Goal: Transaction & Acquisition: Purchase product/service

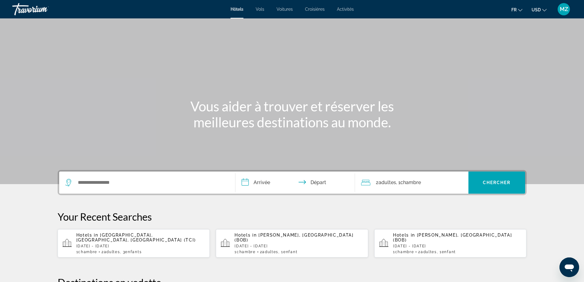
click at [544, 9] on icon "Change currency" at bounding box center [545, 10] width 4 height 4
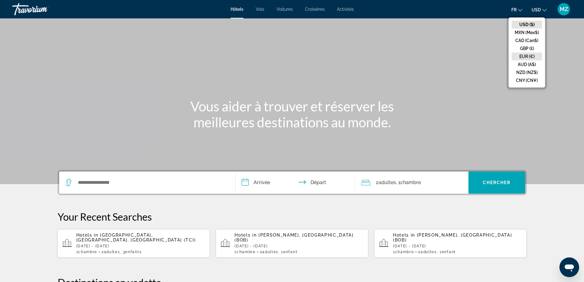
click at [532, 58] on button "EUR (€)" at bounding box center [527, 56] width 30 height 8
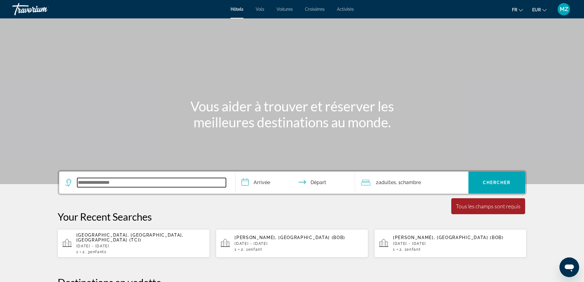
click at [93, 185] on input "Search widget" at bounding box center [151, 182] width 149 height 9
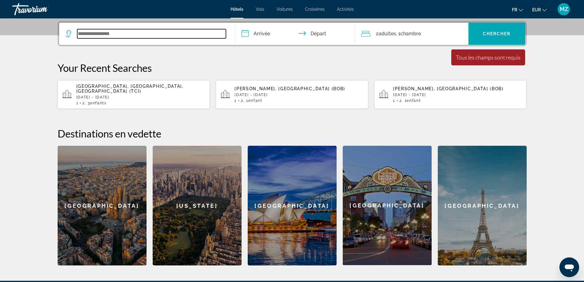
scroll to position [150, 0]
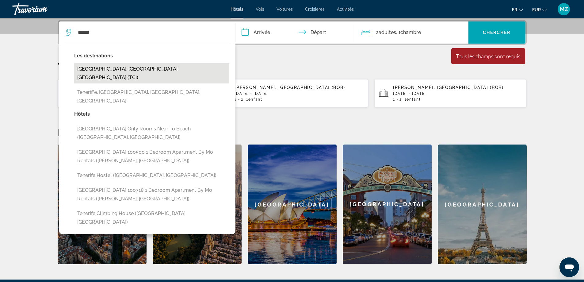
drag, startPoint x: 148, startPoint y: 68, endPoint x: 194, endPoint y: 61, distance: 46.8
click at [148, 68] on button "[GEOGRAPHIC_DATA], [GEOGRAPHIC_DATA], [GEOGRAPHIC_DATA] (TCI)" at bounding box center [151, 73] width 155 height 20
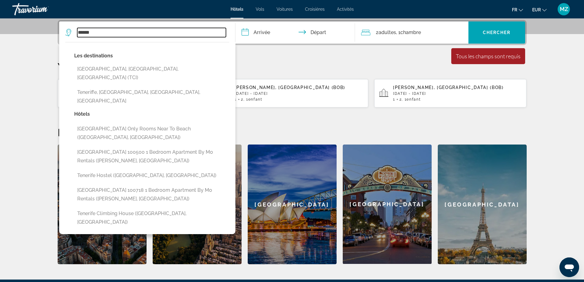
type input "**********"
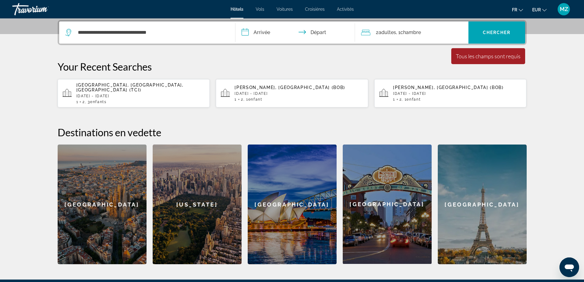
click at [267, 33] on input "**********" at bounding box center [297, 33] width 122 height 24
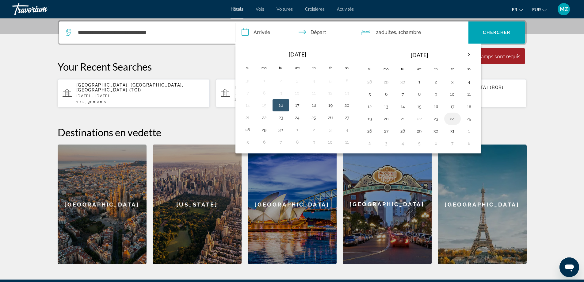
click at [453, 117] on button "24" at bounding box center [453, 118] width 10 height 9
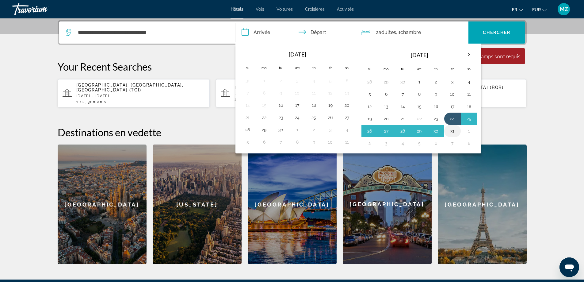
click at [454, 133] on button "31" at bounding box center [453, 131] width 10 height 9
type input "**********"
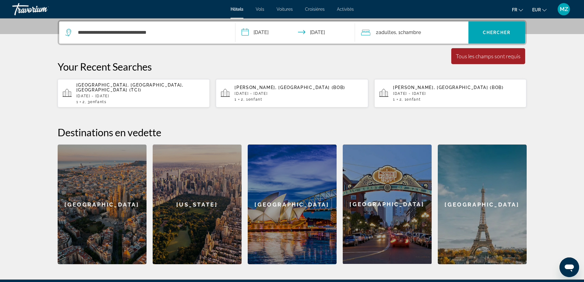
click at [438, 35] on div "2 Adulte Adultes , 1 Chambre pièces" at bounding box center [414, 32] width 107 height 9
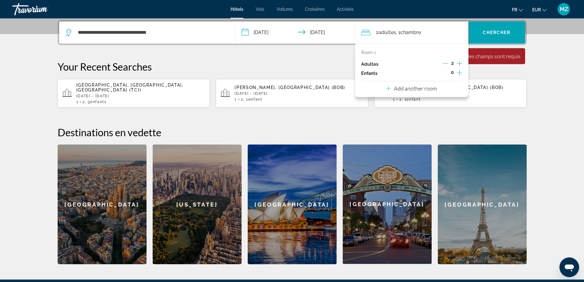
click at [458, 72] on icon "Increment children" at bounding box center [460, 72] width 6 height 7
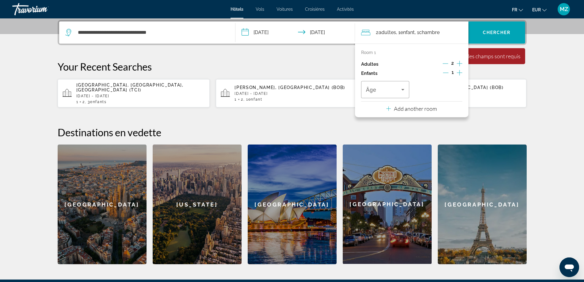
click at [458, 72] on icon "Increment children" at bounding box center [460, 72] width 6 height 7
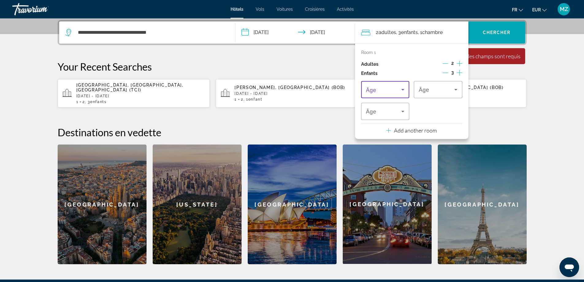
click at [405, 87] on icon "Travelers: 2 adults, 3 children" at bounding box center [402, 89] width 7 height 7
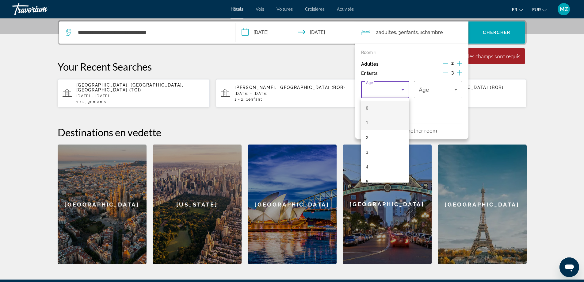
click at [377, 129] on mat-option "1" at bounding box center [385, 122] width 48 height 15
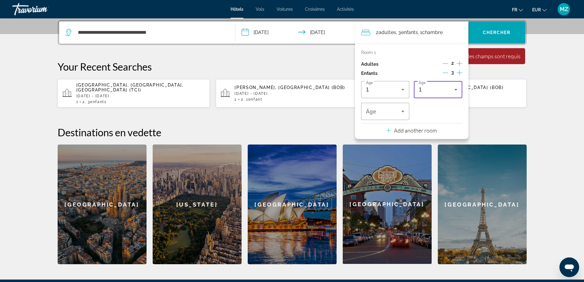
click at [432, 89] on div "1" at bounding box center [437, 89] width 36 height 7
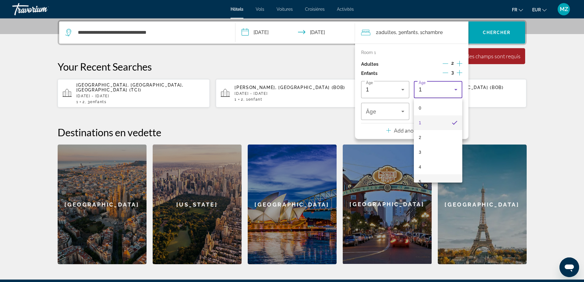
drag, startPoint x: 428, startPoint y: 178, endPoint x: 425, endPoint y: 175, distance: 3.7
click at [428, 179] on mat-option "5" at bounding box center [438, 181] width 48 height 15
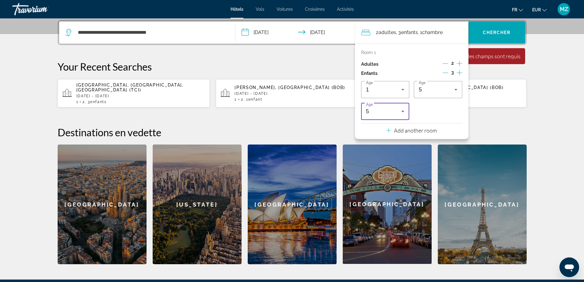
click at [390, 113] on div "5" at bounding box center [384, 111] width 36 height 7
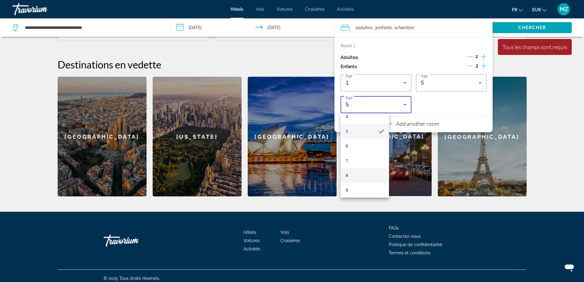
scroll to position [68, 0]
click at [351, 185] on mat-option "9" at bounding box center [365, 187] width 48 height 15
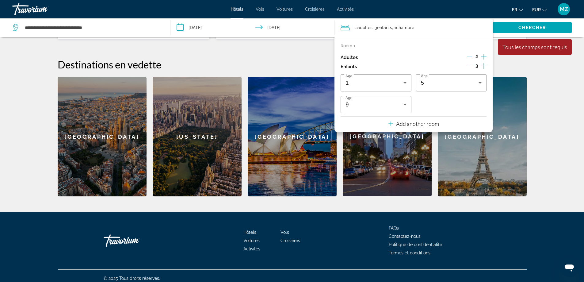
click at [451, 103] on div "Âge 1 Âge 5 Âge 9" at bounding box center [414, 93] width 146 height 39
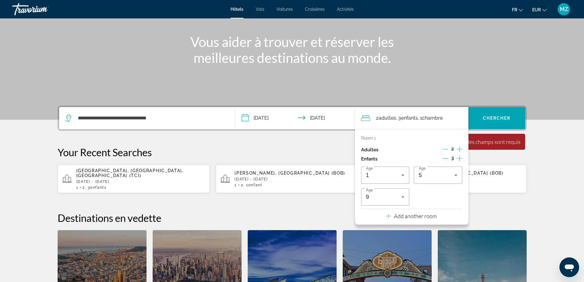
click at [409, 120] on span "Enfants" at bounding box center [409, 118] width 17 height 6
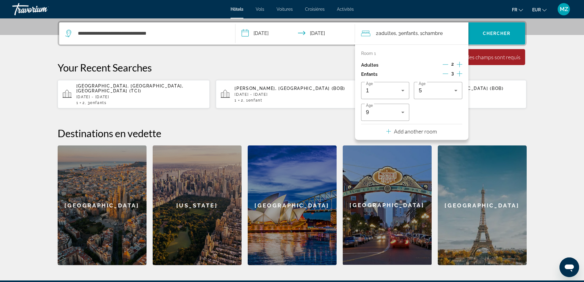
scroll to position [150, 0]
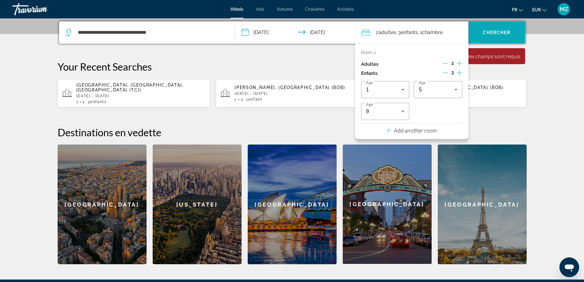
click at [514, 24] on span "Search widget" at bounding box center [497, 32] width 57 height 22
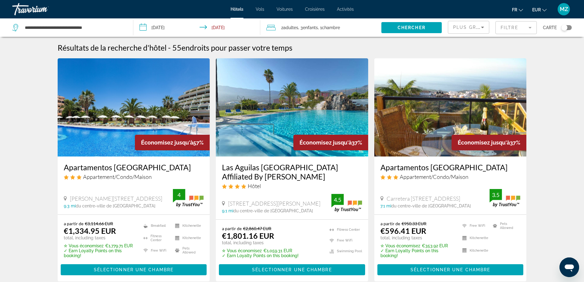
click at [471, 29] on span "Plus grandes économies" at bounding box center [489, 27] width 73 height 5
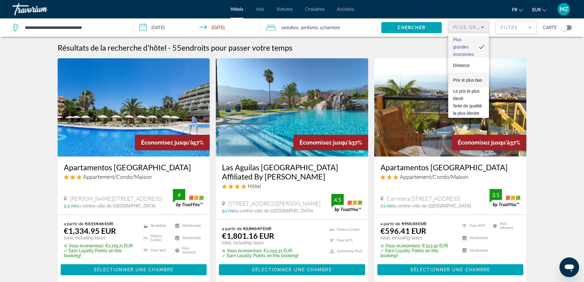
click at [466, 82] on span "Prix le plus bas" at bounding box center [467, 79] width 29 height 7
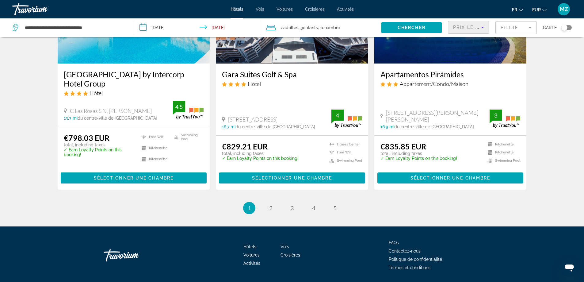
scroll to position [797, 0]
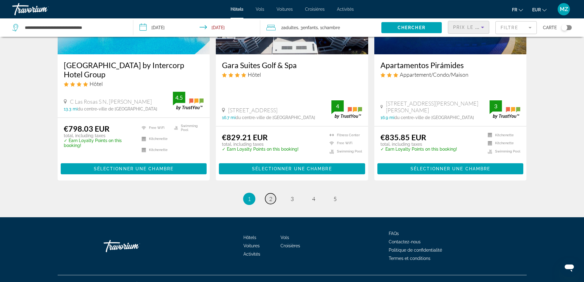
click at [271, 199] on span "2" at bounding box center [270, 198] width 3 height 7
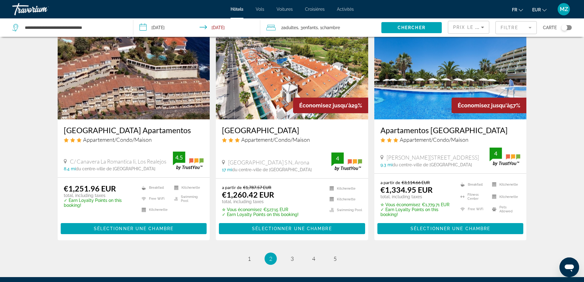
scroll to position [767, 0]
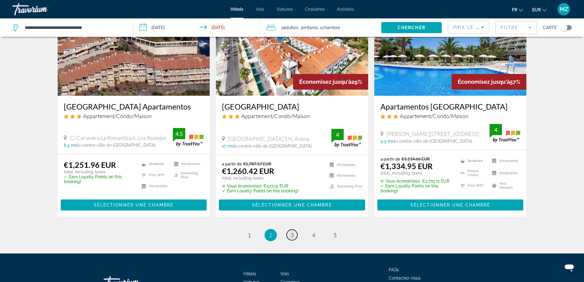
click at [294, 229] on link "page 3" at bounding box center [292, 234] width 11 height 11
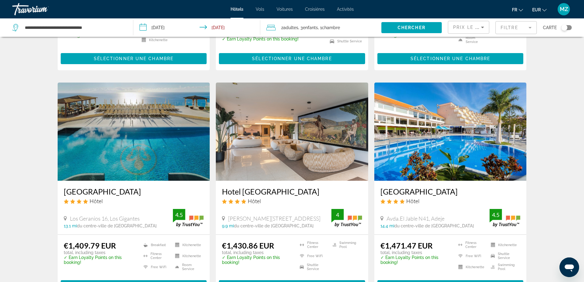
scroll to position [215, 0]
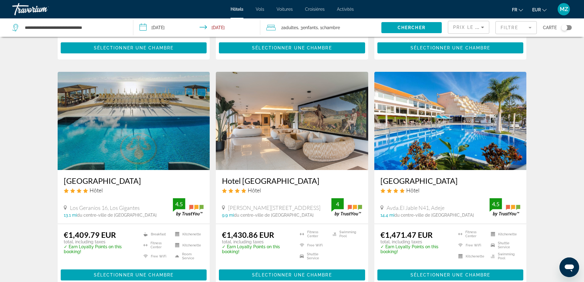
click at [119, 122] on img "Main content" at bounding box center [134, 121] width 152 height 98
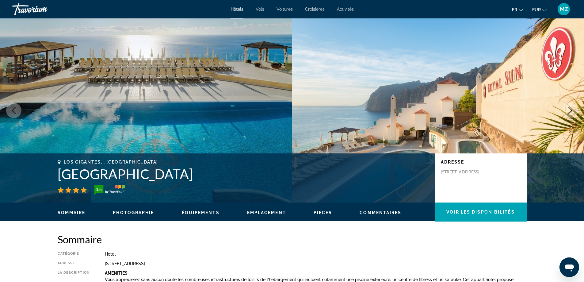
click at [571, 111] on icon "Next image" at bounding box center [570, 110] width 7 height 7
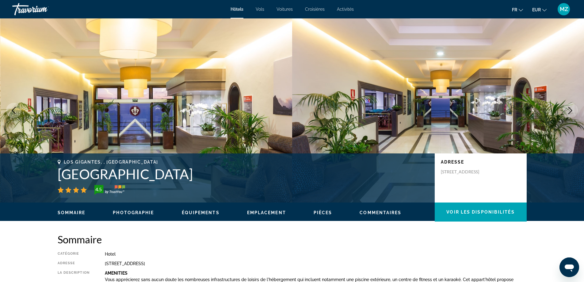
click at [571, 111] on icon "Next image" at bounding box center [570, 110] width 7 height 7
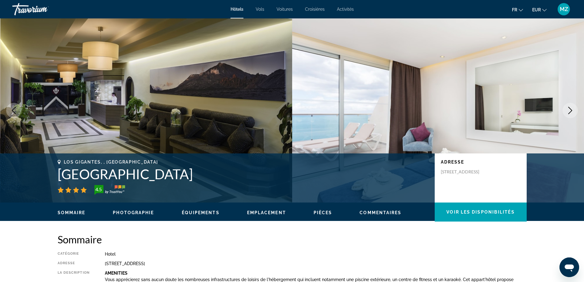
click at [571, 111] on icon "Next image" at bounding box center [570, 110] width 7 height 7
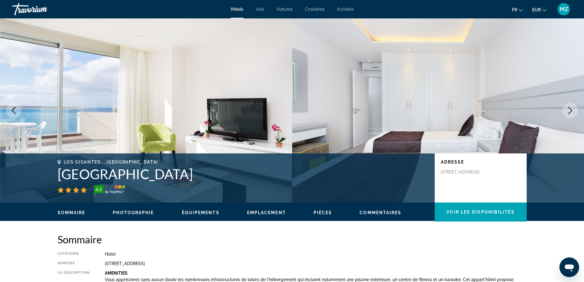
click at [571, 111] on icon "Next image" at bounding box center [570, 110] width 7 height 7
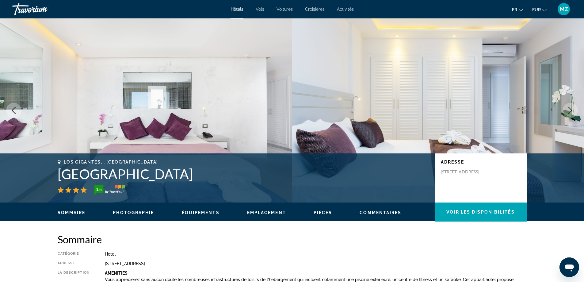
click at [571, 111] on icon "Next image" at bounding box center [570, 110] width 7 height 7
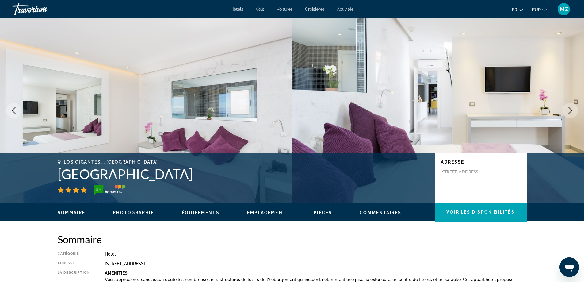
click at [571, 111] on icon "Next image" at bounding box center [570, 110] width 7 height 7
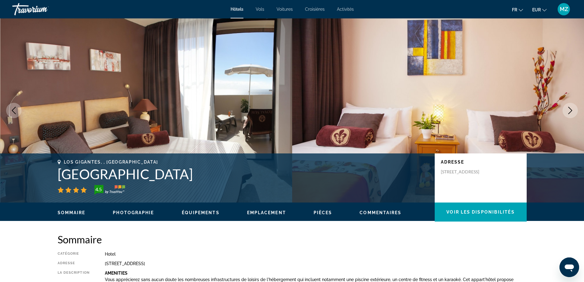
click at [571, 111] on icon "Next image" at bounding box center [570, 110] width 7 height 7
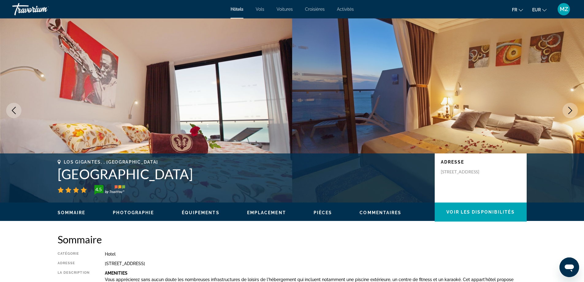
click at [572, 110] on icon "Next image" at bounding box center [571, 110] width 4 height 7
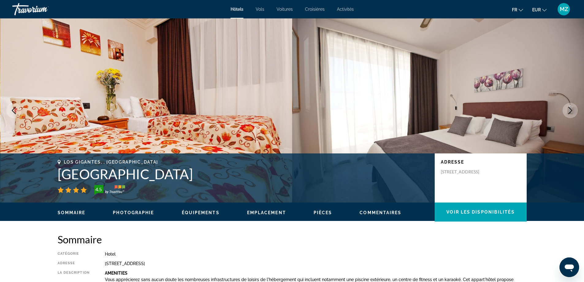
click at [569, 110] on icon "Next image" at bounding box center [570, 110] width 7 height 7
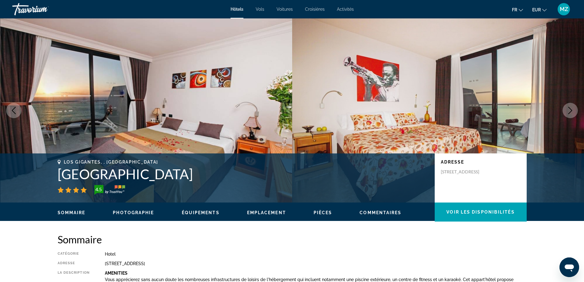
click at [569, 110] on icon "Next image" at bounding box center [570, 110] width 7 height 7
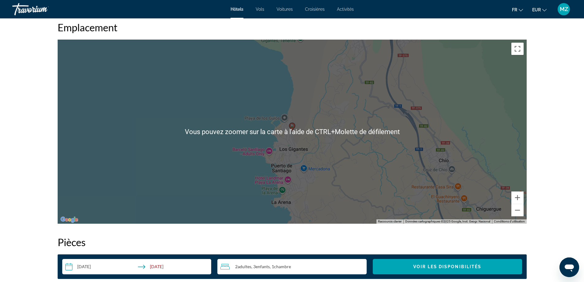
scroll to position [583, 0]
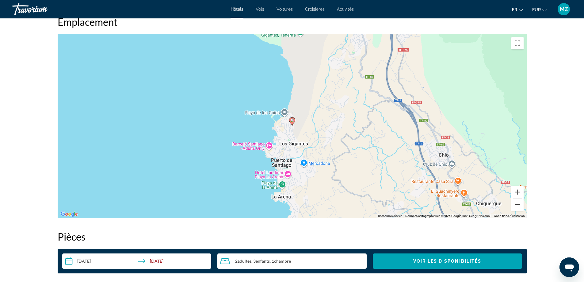
click at [514, 205] on button "Zoom arrière" at bounding box center [518, 204] width 12 height 12
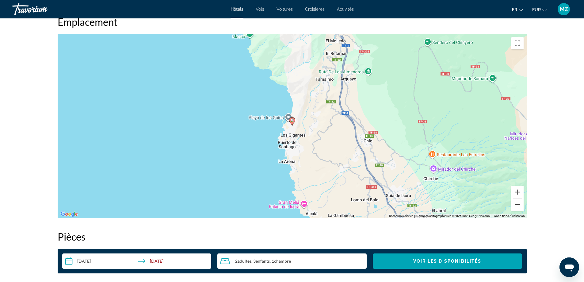
click at [515, 204] on button "Zoom arrière" at bounding box center [518, 204] width 12 height 12
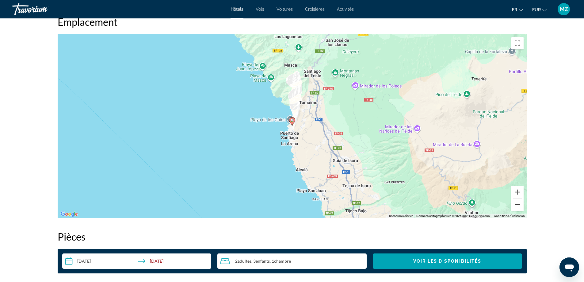
click at [515, 203] on button "Zoom arrière" at bounding box center [518, 204] width 12 height 12
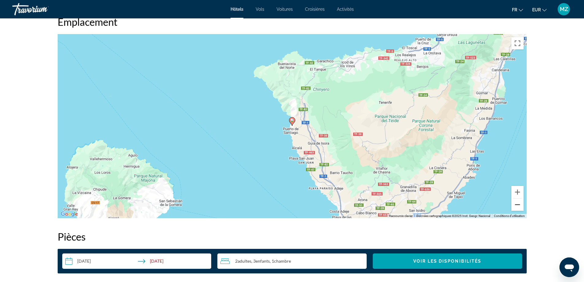
click at [515, 202] on button "Zoom arrière" at bounding box center [518, 204] width 12 height 12
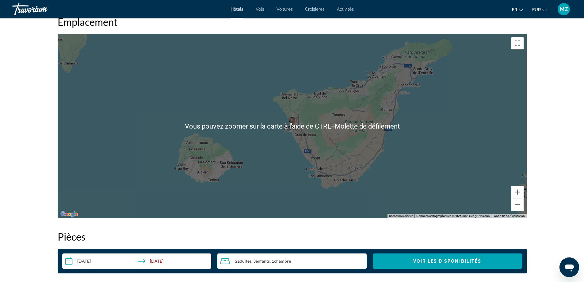
click at [306, 160] on div "Pour activer le glissement avec le clavier, appuyez sur Alt+Entrée. Une fois ce…" at bounding box center [292, 126] width 469 height 184
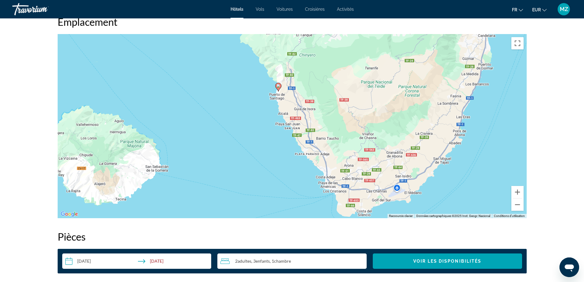
click at [318, 160] on div "Pour activer le glissement avec le clavier, appuyez sur Alt+Entrée. Une fois ce…" at bounding box center [292, 126] width 469 height 184
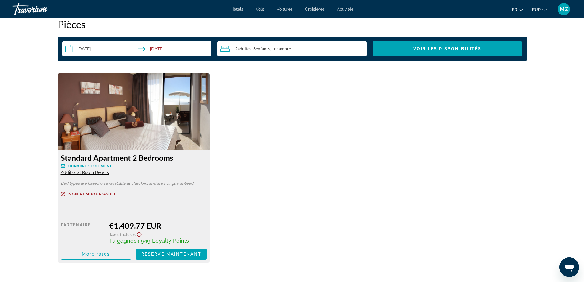
scroll to position [797, 0]
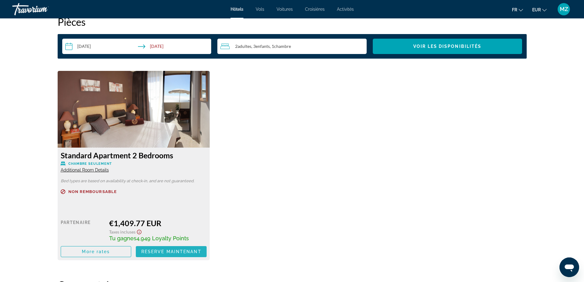
click at [170, 247] on span "Main content" at bounding box center [171, 251] width 71 height 15
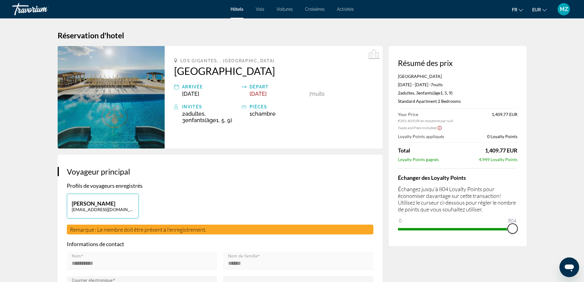
drag, startPoint x: 405, startPoint y: 220, endPoint x: 545, endPoint y: 221, distance: 139.3
drag, startPoint x: 514, startPoint y: 226, endPoint x: 392, endPoint y: 230, distance: 121.8
click at [392, 230] on div "Résumé des prix [GEOGRAPHIC_DATA] [DATE] - [DATE] - 7 nuit nuits 2 Adulte Adult…" at bounding box center [458, 146] width 138 height 200
drag, startPoint x: 403, startPoint y: 218, endPoint x: 524, endPoint y: 219, distance: 121.2
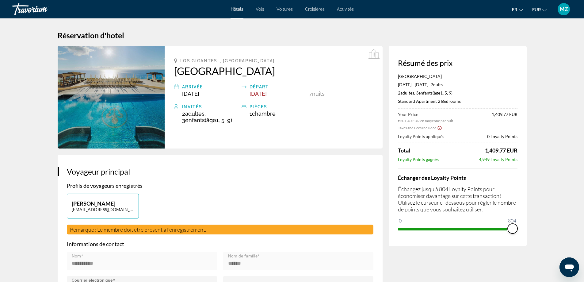
click at [524, 219] on div "Résumé des prix [GEOGRAPHIC_DATA] [DATE] - [DATE] - 7 nuit nuits 2 Adulte Adult…" at bounding box center [458, 146] width 138 height 200
drag, startPoint x: 511, startPoint y: 228, endPoint x: 396, endPoint y: 228, distance: 115.6
click at [396, 228] on div "Résumé des prix [GEOGRAPHIC_DATA] [DATE] - [DATE] - 7 nuit nuits 2 Adulte Adult…" at bounding box center [458, 146] width 138 height 200
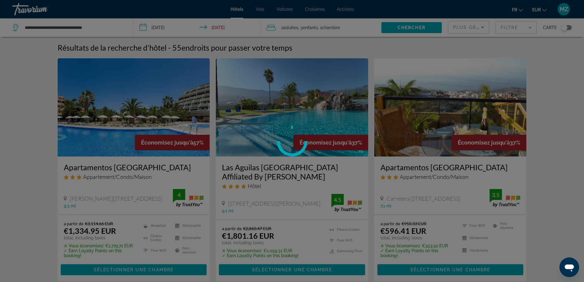
click at [163, 29] on div at bounding box center [292, 141] width 584 height 282
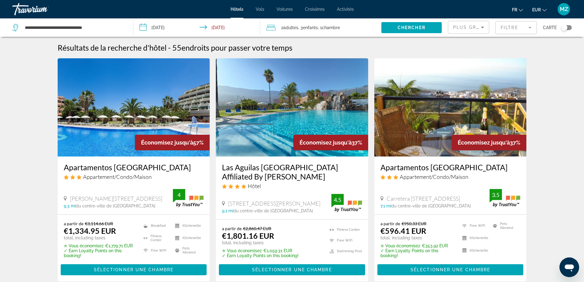
click at [163, 29] on input "**********" at bounding box center [198, 28] width 130 height 20
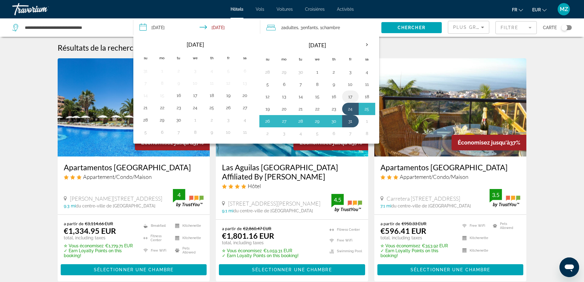
click at [348, 93] on button "17" at bounding box center [351, 96] width 10 height 9
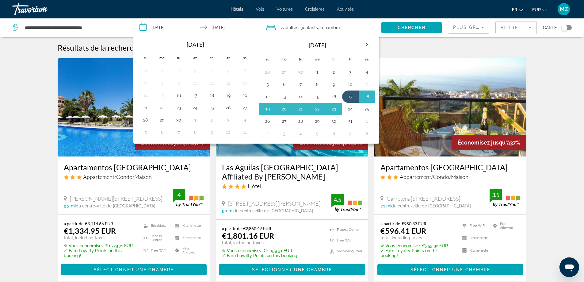
click at [347, 110] on button "24" at bounding box center [351, 109] width 10 height 9
type input "**********"
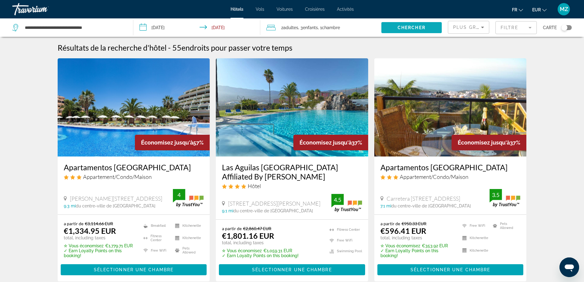
click at [398, 31] on span "Search widget" at bounding box center [412, 27] width 60 height 15
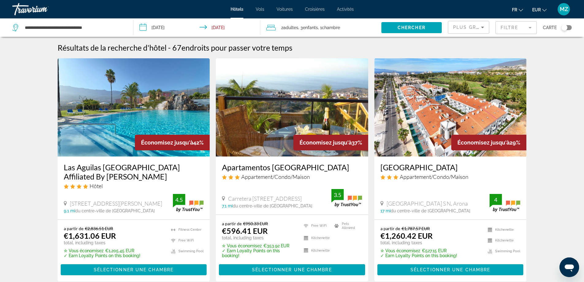
click at [456, 27] on span "Plus grandes économies" at bounding box center [489, 27] width 73 height 5
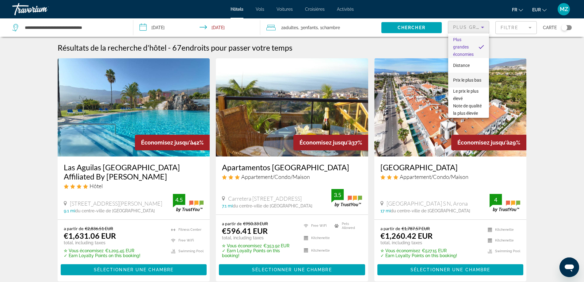
click at [474, 80] on span "Prix le plus bas" at bounding box center [467, 79] width 28 height 7
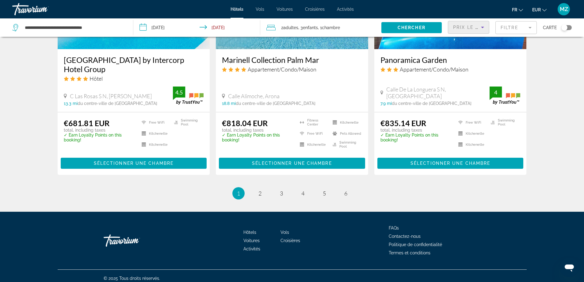
scroll to position [808, 0]
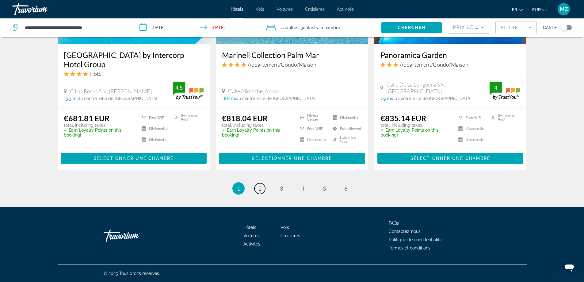
click at [257, 188] on link "page 2" at bounding box center [260, 188] width 11 height 11
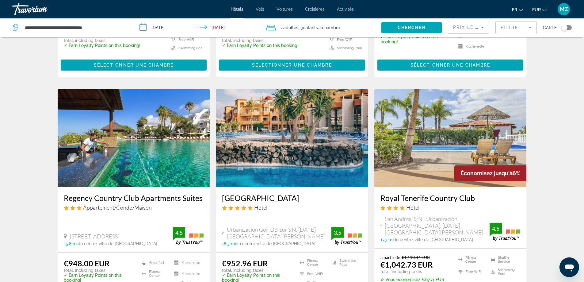
scroll to position [215, 0]
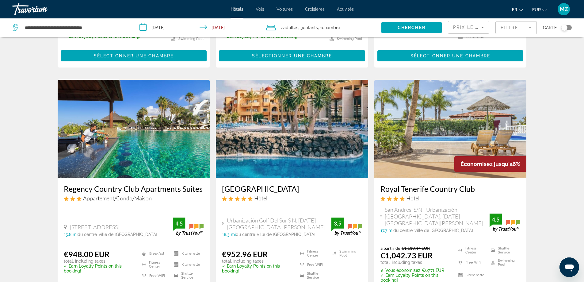
click at [167, 146] on img "Main content" at bounding box center [134, 129] width 152 height 98
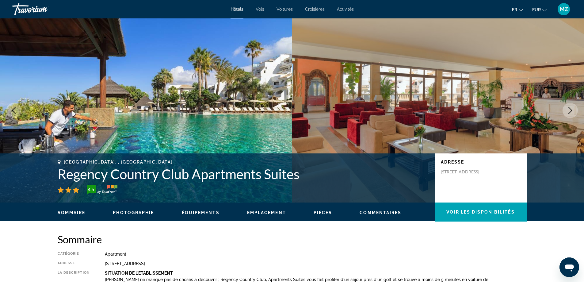
click at [568, 108] on icon "Next image" at bounding box center [570, 110] width 7 height 7
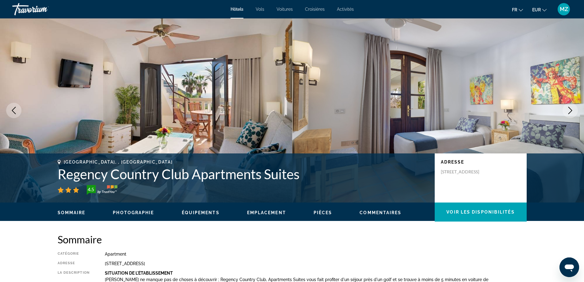
click at [568, 108] on icon "Next image" at bounding box center [570, 110] width 7 height 7
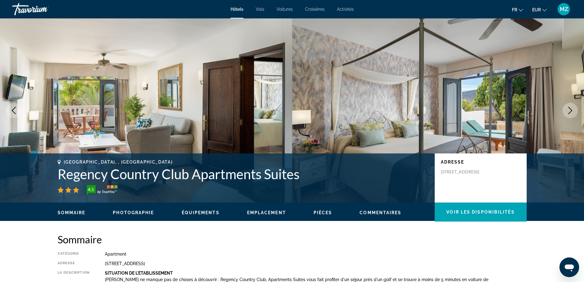
click at [568, 108] on icon "Next image" at bounding box center [570, 110] width 7 height 7
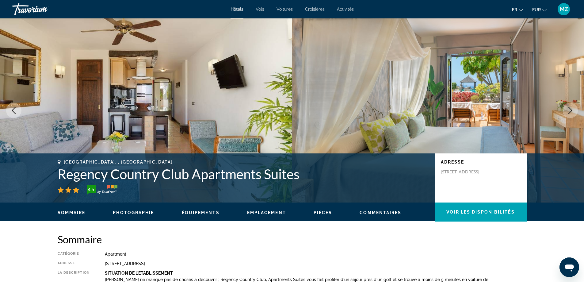
click at [568, 108] on icon "Next image" at bounding box center [570, 110] width 7 height 7
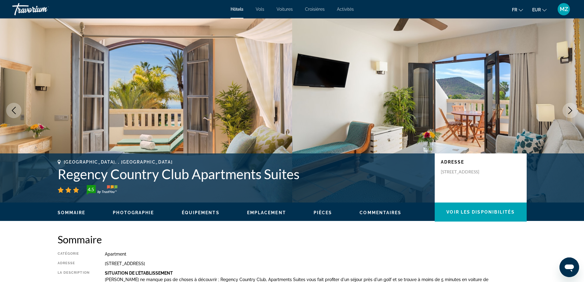
click at [568, 108] on icon "Next image" at bounding box center [570, 110] width 7 height 7
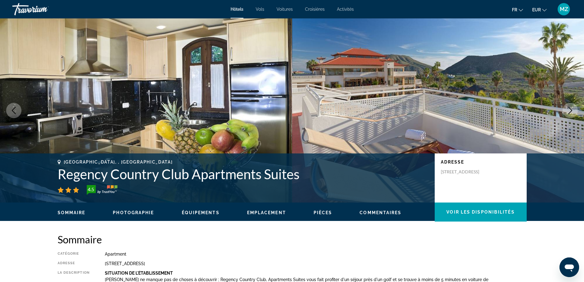
click at [568, 108] on icon "Next image" at bounding box center [570, 110] width 7 height 7
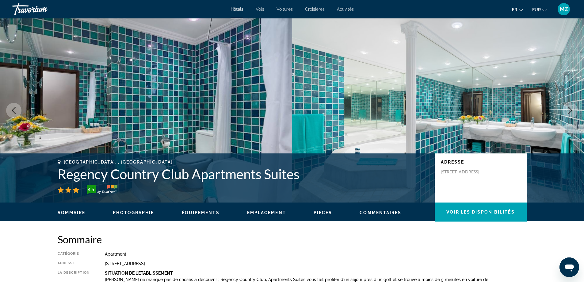
click at [568, 108] on icon "Next image" at bounding box center [570, 110] width 7 height 7
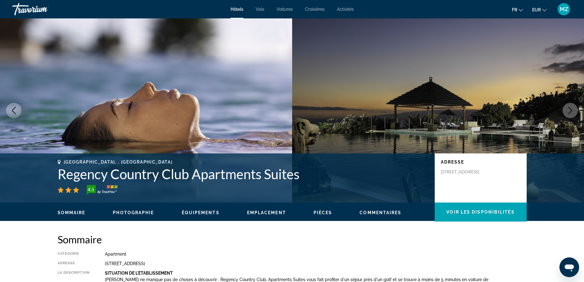
click at [568, 108] on icon "Next image" at bounding box center [570, 110] width 7 height 7
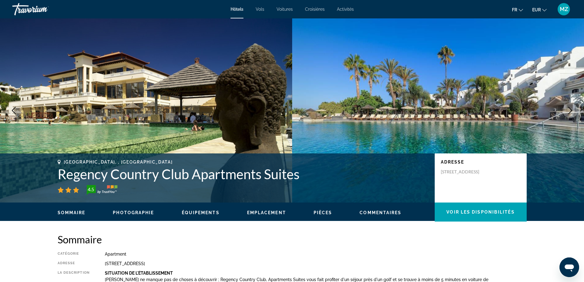
click at [568, 108] on icon "Next image" at bounding box center [570, 110] width 7 height 7
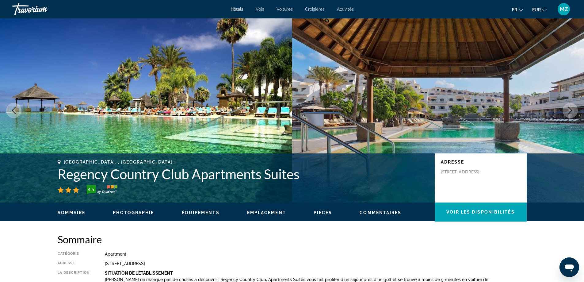
click at [568, 108] on icon "Next image" at bounding box center [570, 110] width 7 height 7
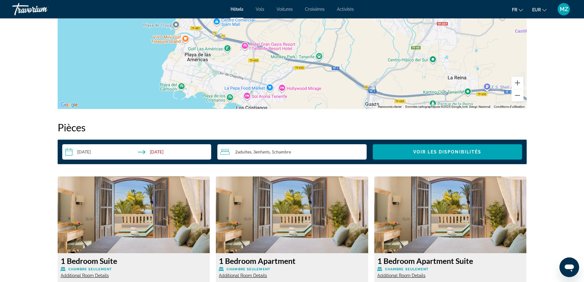
scroll to position [675, 0]
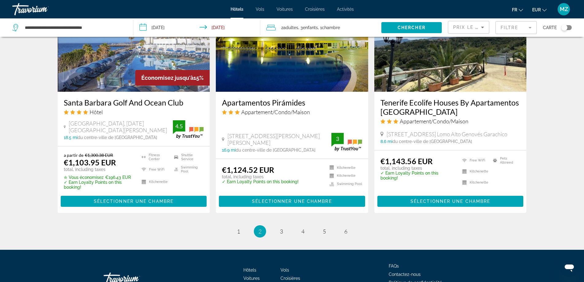
scroll to position [767, 0]
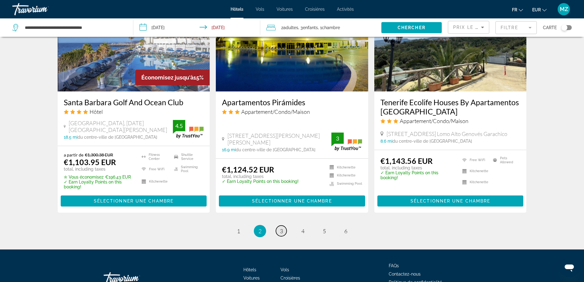
click at [282, 228] on span "3" at bounding box center [281, 231] width 3 height 7
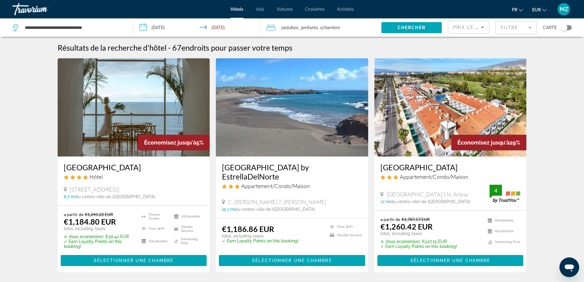
click at [182, 106] on img "Main content" at bounding box center [134, 107] width 152 height 98
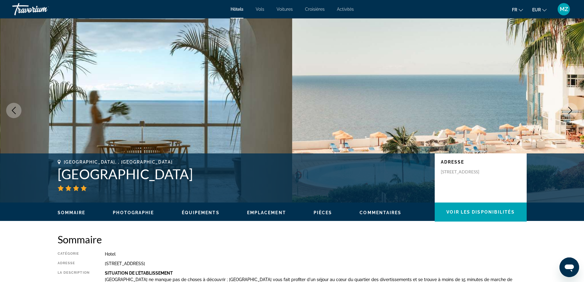
click at [571, 110] on icon "Next image" at bounding box center [571, 110] width 4 height 7
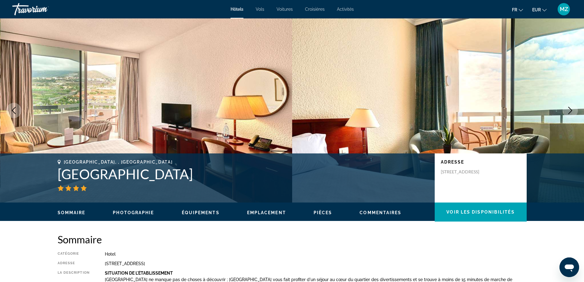
click at [571, 110] on icon "Next image" at bounding box center [571, 110] width 4 height 7
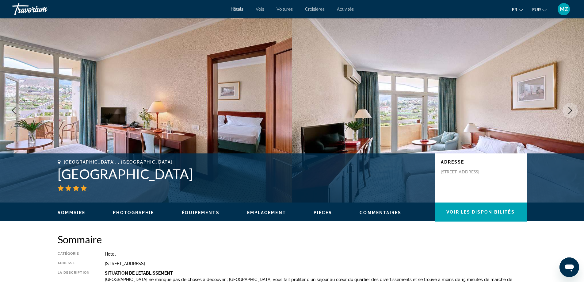
click at [569, 113] on icon "Next image" at bounding box center [571, 110] width 4 height 7
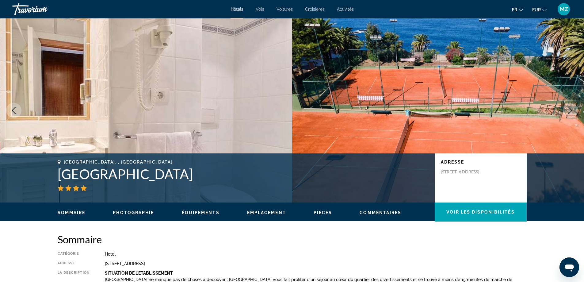
click at [569, 113] on icon "Next image" at bounding box center [571, 110] width 4 height 7
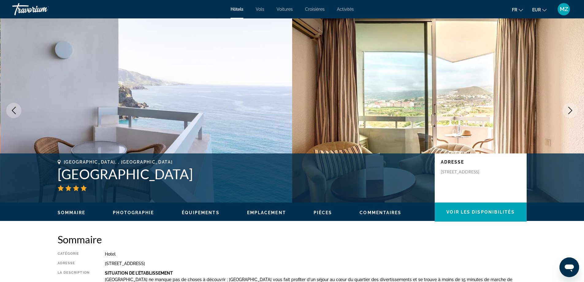
click at [572, 109] on icon "Next image" at bounding box center [570, 110] width 7 height 7
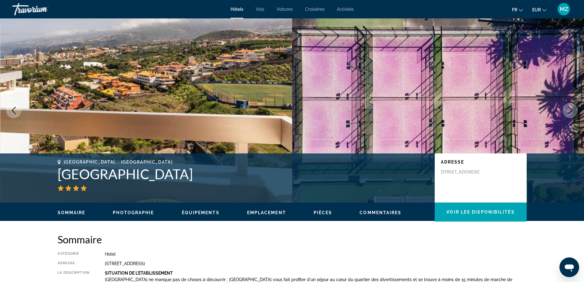
click at [572, 110] on icon "Next image" at bounding box center [570, 110] width 7 height 7
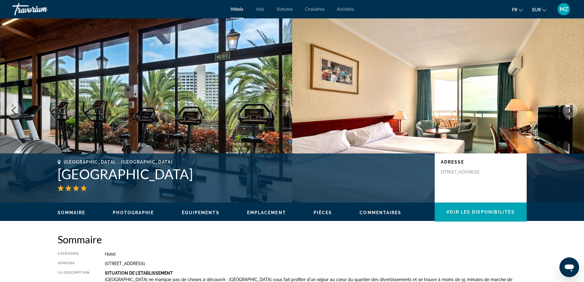
click at [572, 110] on icon "Next image" at bounding box center [570, 110] width 7 height 7
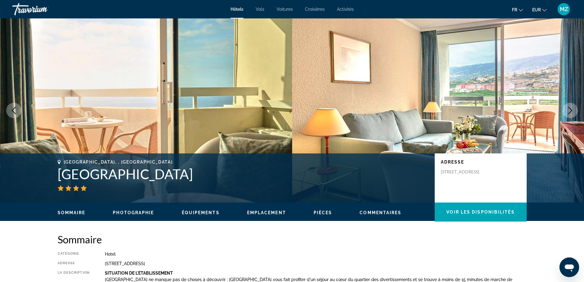
click at [572, 110] on icon "Next image" at bounding box center [570, 110] width 7 height 7
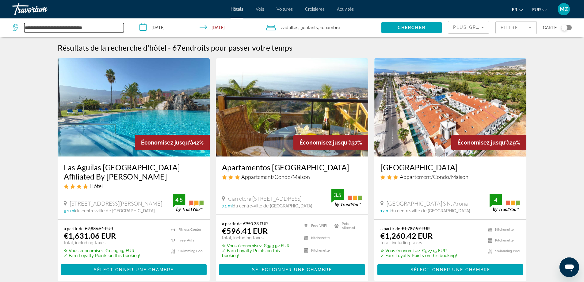
click at [95, 30] on input "**********" at bounding box center [74, 27] width 100 height 9
drag, startPoint x: 98, startPoint y: 29, endPoint x: 14, endPoint y: 35, distance: 84.6
click at [14, 35] on div "**********" at bounding box center [69, 27] width 115 height 18
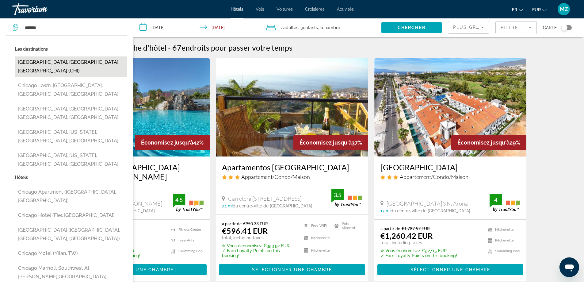
click at [43, 62] on button "[GEOGRAPHIC_DATA], [GEOGRAPHIC_DATA], [GEOGRAPHIC_DATA] (CHI)" at bounding box center [71, 66] width 112 height 20
type input "**********"
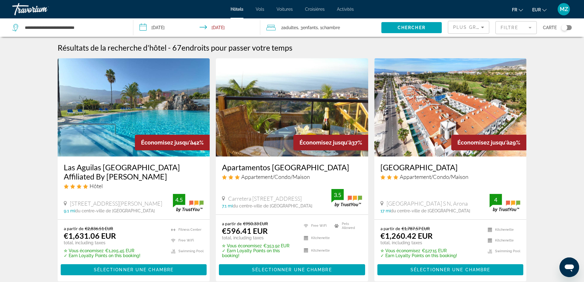
click at [180, 26] on input "**********" at bounding box center [198, 28] width 130 height 20
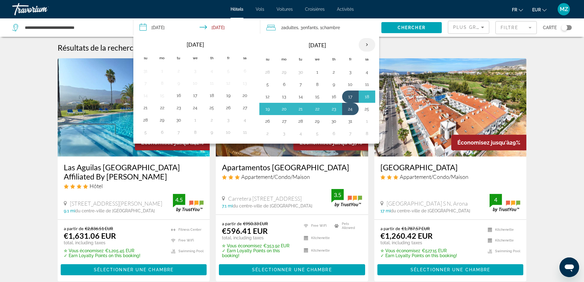
click at [364, 44] on th "Next month" at bounding box center [367, 44] width 17 height 13
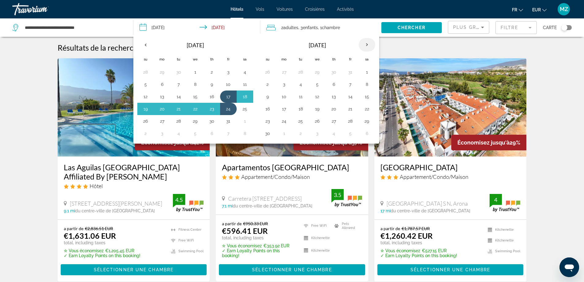
click at [364, 45] on th "Next month" at bounding box center [367, 44] width 17 height 13
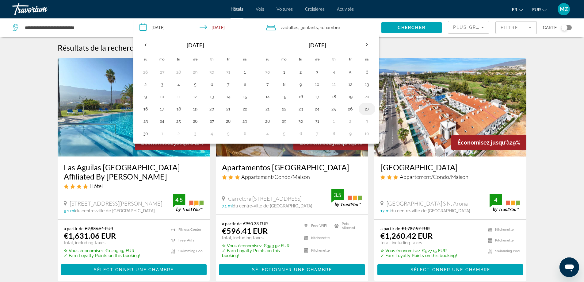
click at [367, 109] on button "27" at bounding box center [367, 109] width 10 height 9
click at [365, 123] on button "3" at bounding box center [367, 121] width 10 height 9
type input "**********"
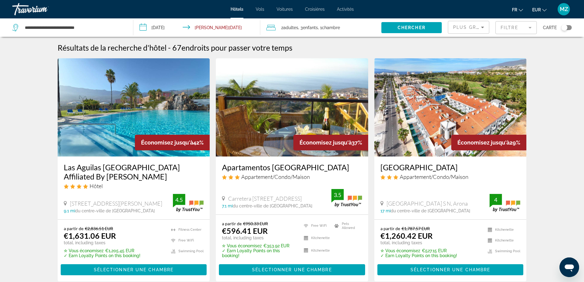
click at [316, 33] on div "2 Adulte Adultes , 3 Enfant Enfants , 1 Chambre pièces" at bounding box center [324, 27] width 115 height 18
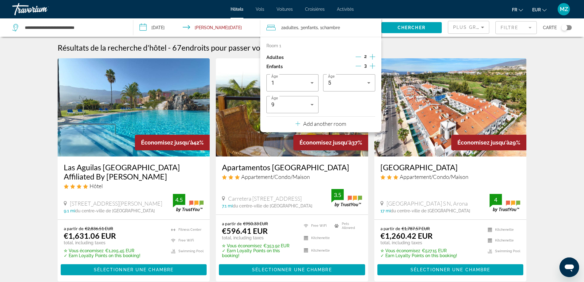
click at [361, 65] on div "3" at bounding box center [366, 66] width 20 height 9
click at [360, 67] on icon "Decrement children" at bounding box center [359, 66] width 6 height 6
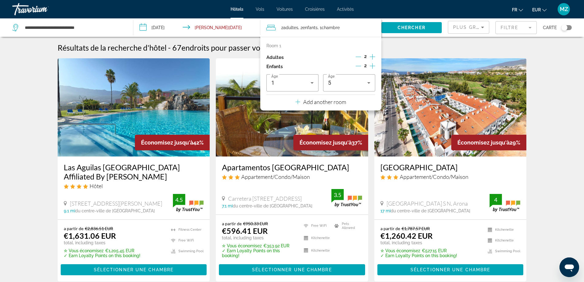
click at [360, 67] on icon "Decrement children" at bounding box center [359, 66] width 6 height 6
click at [303, 86] on div "1" at bounding box center [290, 82] width 39 height 7
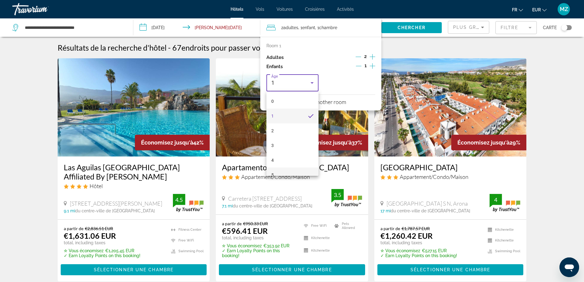
scroll to position [31, 0]
click at [278, 144] on mat-option "5" at bounding box center [293, 144] width 52 height 15
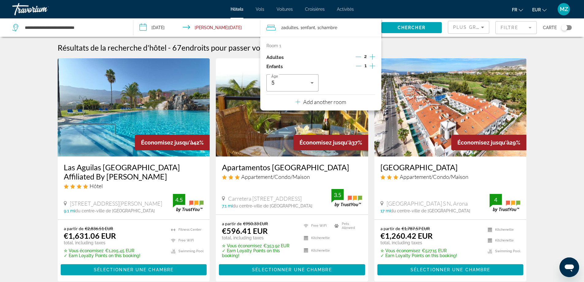
click at [359, 67] on icon "Decrement children" at bounding box center [359, 66] width 6 height 6
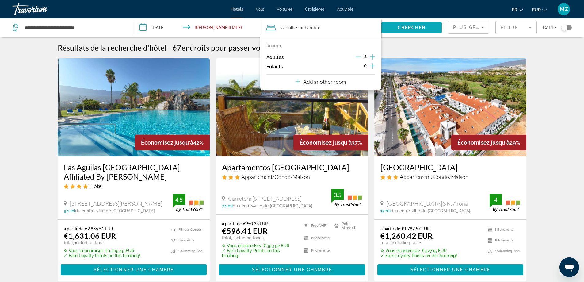
click at [414, 29] on span "Chercher" at bounding box center [412, 27] width 28 height 5
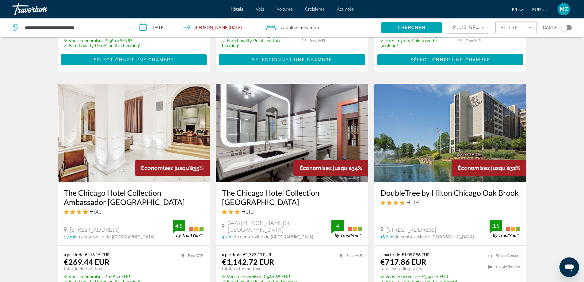
scroll to position [245, 0]
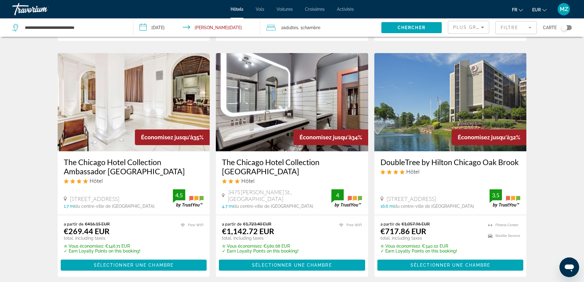
click at [454, 112] on img "Main content" at bounding box center [451, 102] width 152 height 98
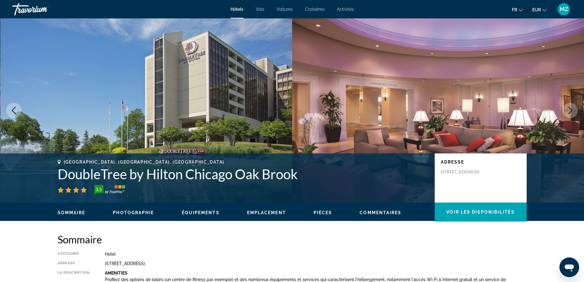
click at [569, 109] on icon "Next image" at bounding box center [570, 110] width 7 height 7
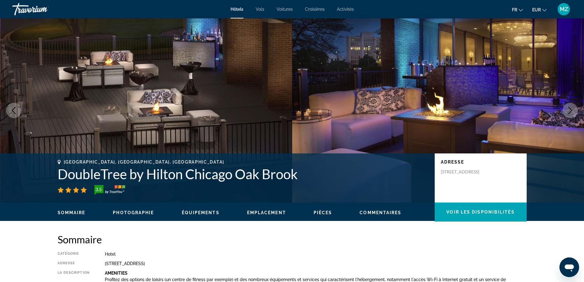
click at [569, 109] on icon "Next image" at bounding box center [570, 110] width 7 height 7
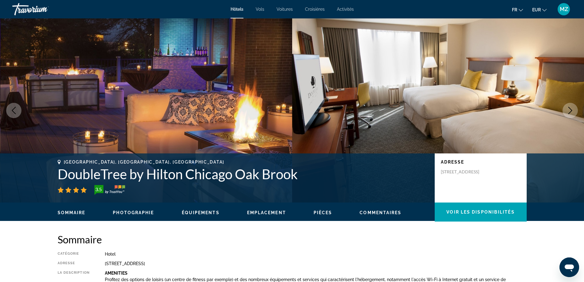
click at [569, 109] on icon "Next image" at bounding box center [570, 110] width 7 height 7
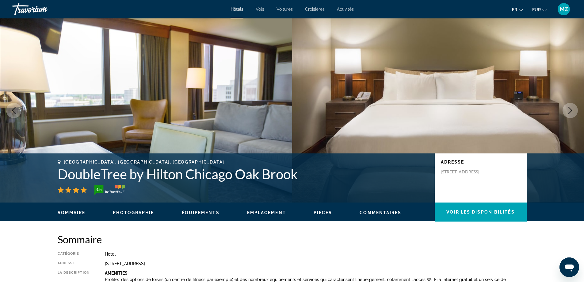
click at [569, 109] on icon "Next image" at bounding box center [570, 110] width 7 height 7
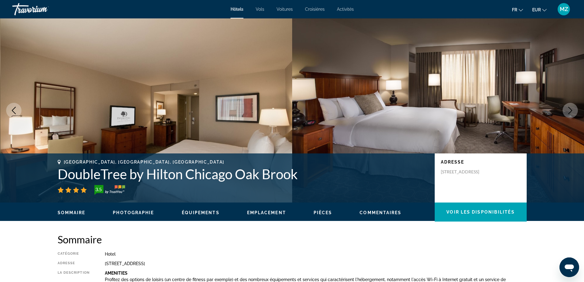
click at [569, 109] on icon "Next image" at bounding box center [570, 110] width 7 height 7
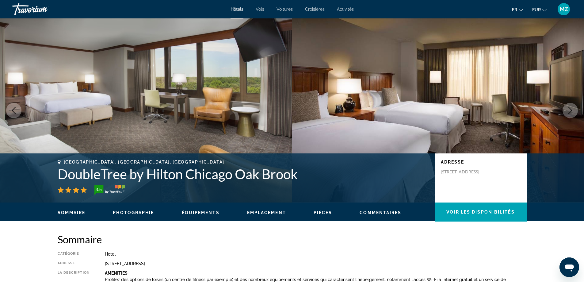
click at [569, 109] on icon "Next image" at bounding box center [570, 110] width 7 height 7
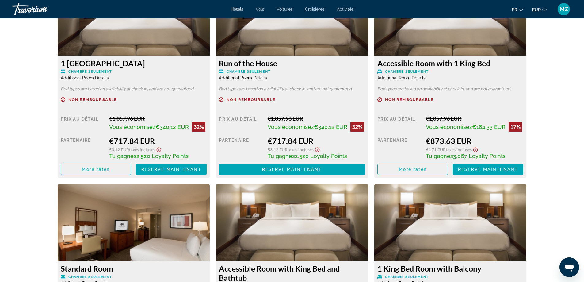
scroll to position [859, 0]
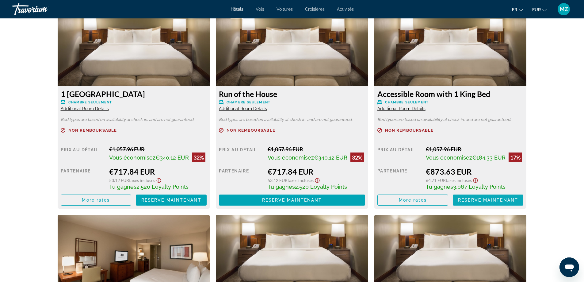
click at [472, 197] on span "Main content" at bounding box center [488, 200] width 71 height 15
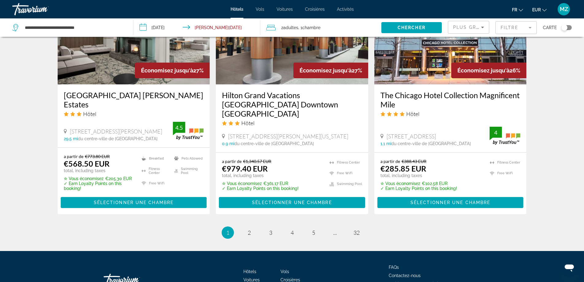
scroll to position [797, 0]
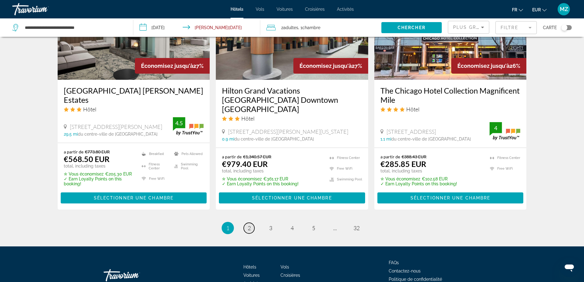
click at [246, 223] on link "page 2" at bounding box center [249, 228] width 11 height 11
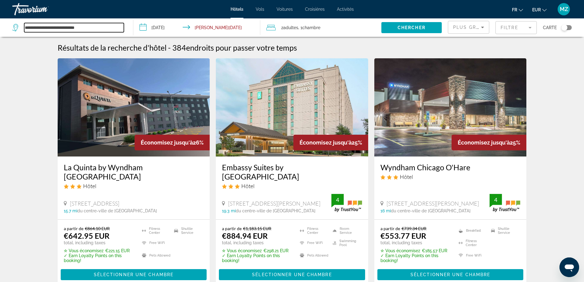
click at [98, 30] on input "**********" at bounding box center [74, 27] width 100 height 9
drag, startPoint x: 98, startPoint y: 29, endPoint x: 0, endPoint y: 22, distance: 98.7
click at [0, 22] on app-destination-search "**********" at bounding box center [66, 27] width 133 height 18
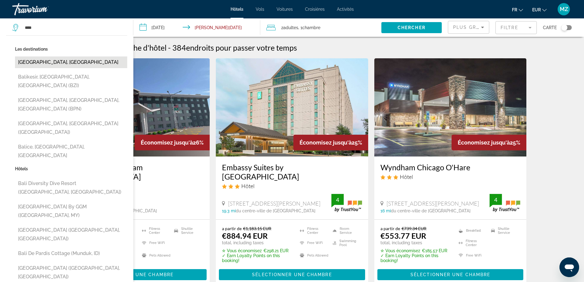
click at [62, 60] on button "[GEOGRAPHIC_DATA], [GEOGRAPHIC_DATA]" at bounding box center [71, 62] width 112 height 12
type input "**********"
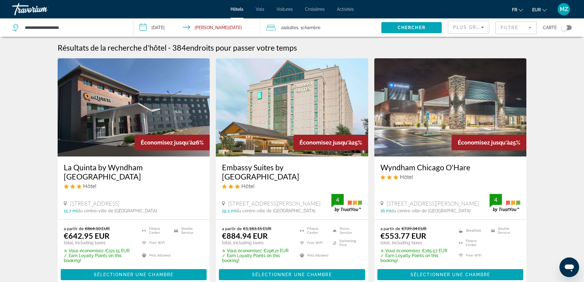
click at [155, 27] on input "**********" at bounding box center [198, 28] width 130 height 20
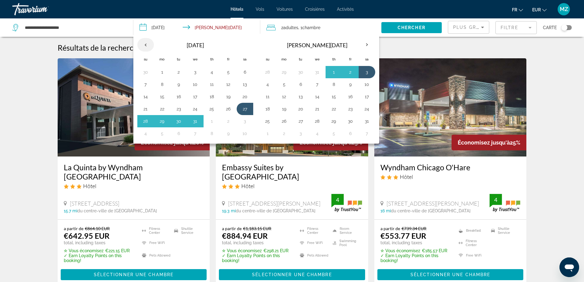
click at [143, 44] on th "Previous month" at bounding box center [145, 44] width 17 height 13
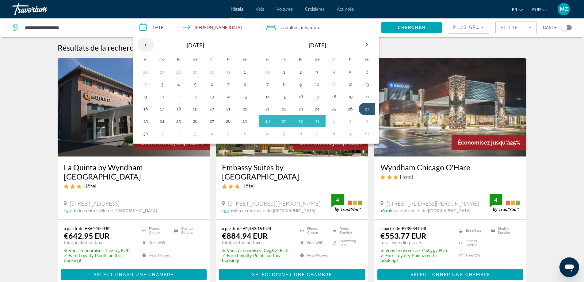
click at [143, 44] on th "Previous month" at bounding box center [145, 44] width 17 height 13
click at [230, 103] on td "24" at bounding box center [228, 109] width 17 height 12
click at [229, 96] on button "17" at bounding box center [229, 96] width 10 height 9
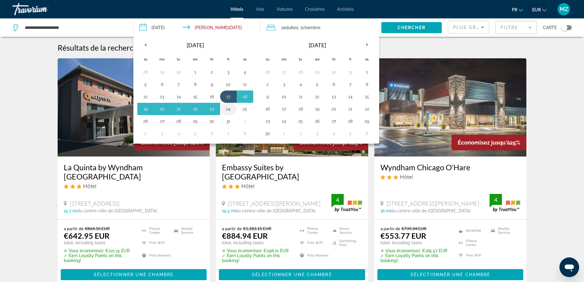
click at [228, 106] on button "24" at bounding box center [229, 109] width 10 height 9
type input "**********"
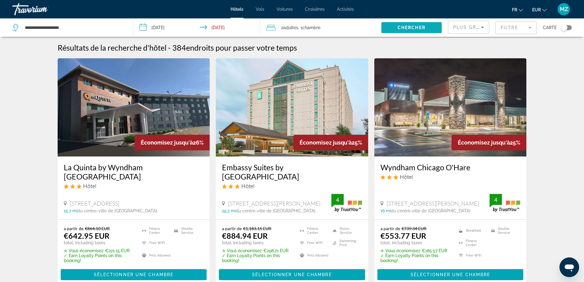
click at [399, 27] on span "Chercher" at bounding box center [412, 27] width 28 height 5
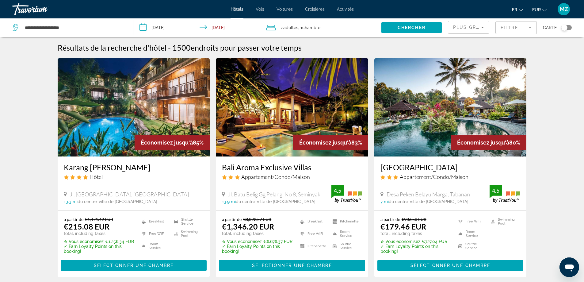
click at [471, 30] on div "Plus grandes économies" at bounding box center [467, 27] width 28 height 7
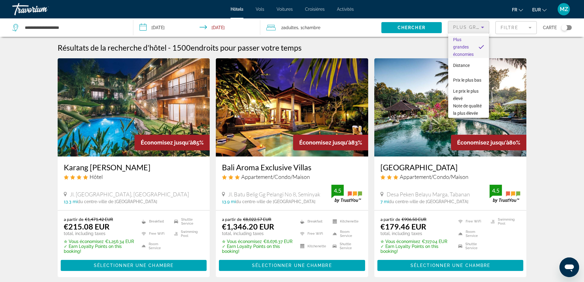
click at [508, 29] on div at bounding box center [292, 141] width 584 height 282
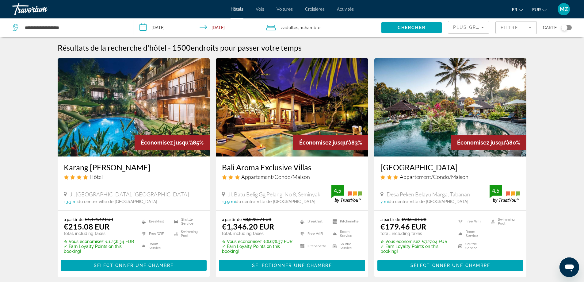
click at [508, 29] on mat-form-field "Filtre" at bounding box center [516, 27] width 41 height 13
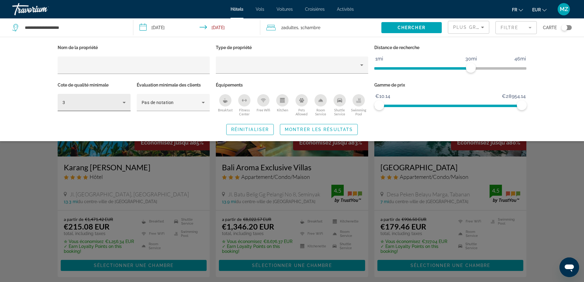
click at [102, 106] on div "3" at bounding box center [94, 102] width 63 height 17
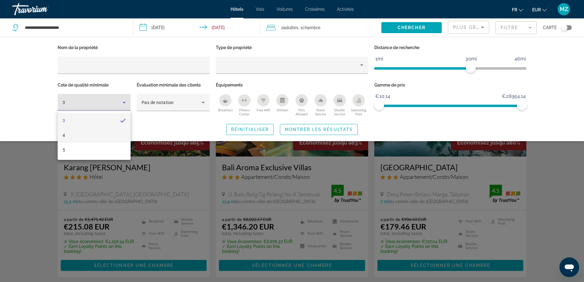
click at [69, 134] on mat-option "4" at bounding box center [94, 135] width 73 height 15
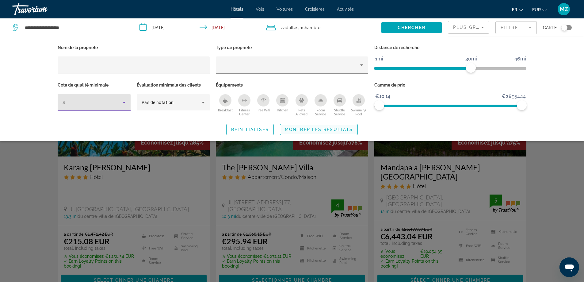
click at [302, 128] on span "Montrer les résultats" at bounding box center [319, 129] width 68 height 5
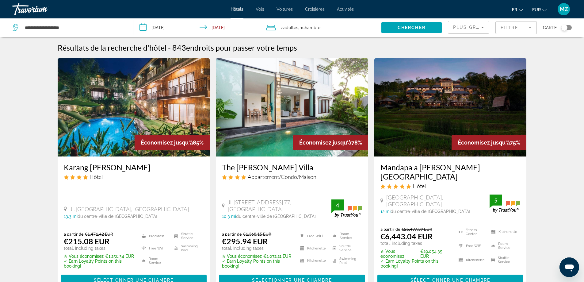
click at [136, 133] on img "Main content" at bounding box center [134, 107] width 152 height 98
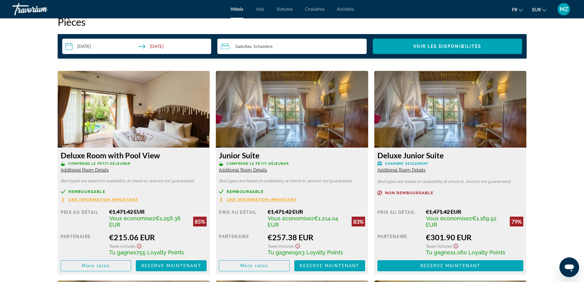
scroll to position [828, 0]
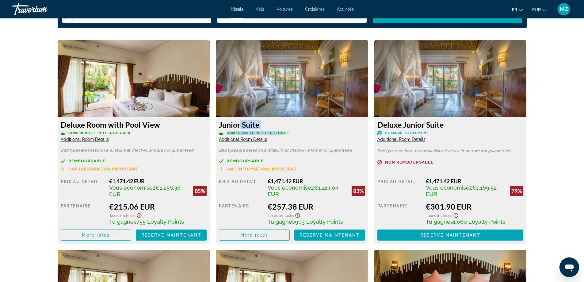
drag, startPoint x: 240, startPoint y: 129, endPoint x: 283, endPoint y: 131, distance: 43.0
click at [283, 131] on div "Junior Suite Comprend le petit-déjeuner Additional Room Details" at bounding box center [292, 131] width 146 height 22
drag, startPoint x: 238, startPoint y: 160, endPoint x: 265, endPoint y: 160, distance: 26.7
click at [265, 160] on div "Remboursable" at bounding box center [292, 161] width 146 height 5
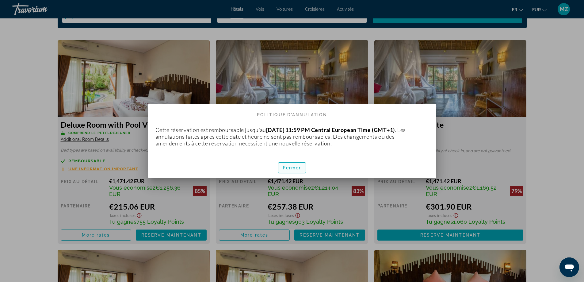
click at [290, 170] on span "button" at bounding box center [293, 167] width 28 height 15
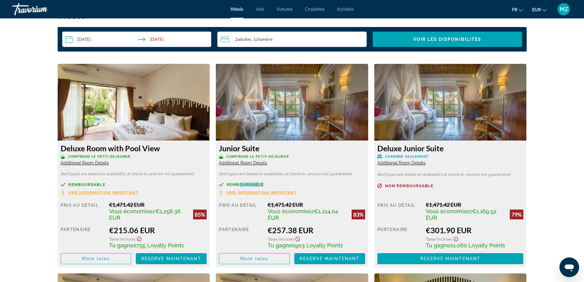
scroll to position [828, 0]
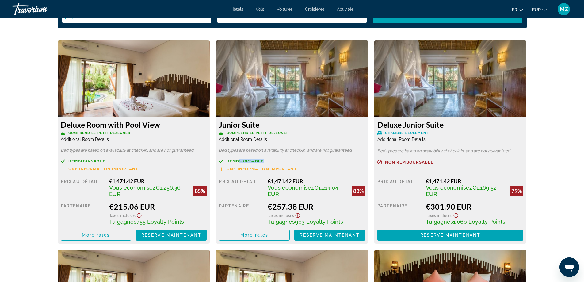
drag, startPoint x: 268, startPoint y: 222, endPoint x: 344, endPoint y: 224, distance: 75.2
click at [344, 224] on div "Tu gagnes 903 Loyalty Points" at bounding box center [317, 221] width 98 height 7
click at [561, 9] on span "MZ" at bounding box center [564, 9] width 8 height 6
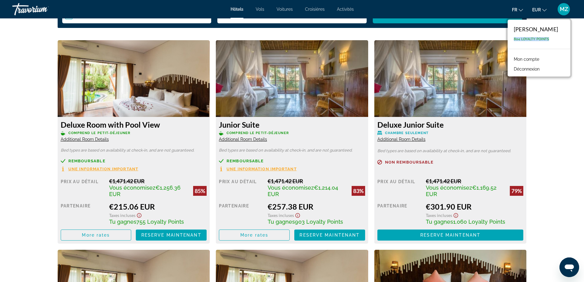
drag, startPoint x: 510, startPoint y: 39, endPoint x: 548, endPoint y: 39, distance: 38.0
click at [548, 39] on div "[PERSON_NAME] 804 Loyalty Points" at bounding box center [539, 34] width 63 height 29
click at [550, 39] on p "804 Loyalty Points" at bounding box center [536, 39] width 44 height 4
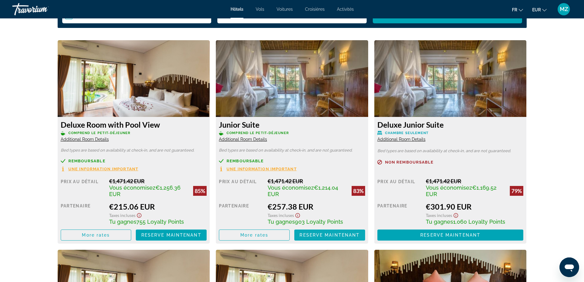
click at [317, 233] on span "Reserve maintenant" at bounding box center [330, 234] width 60 height 5
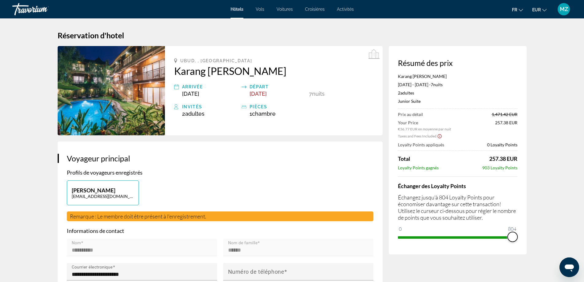
drag, startPoint x: 405, startPoint y: 226, endPoint x: 526, endPoint y: 232, distance: 121.3
click at [525, 232] on div "Résumé des prix Karang [PERSON_NAME] [DATE] - [DATE] - 7 nuit nuits 2 Adulte Ad…" at bounding box center [458, 150] width 138 height 208
drag, startPoint x: 486, startPoint y: 159, endPoint x: 510, endPoint y: 160, distance: 23.6
click at [510, 160] on div "Total 250.51 EUR" at bounding box center [458, 158] width 120 height 7
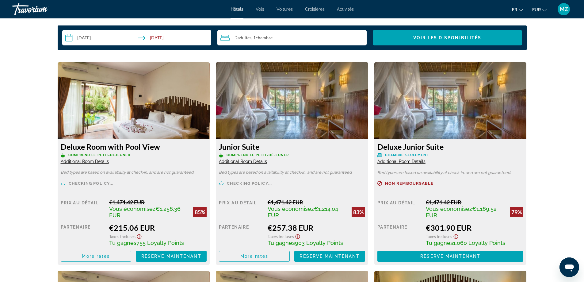
scroll to position [817, 0]
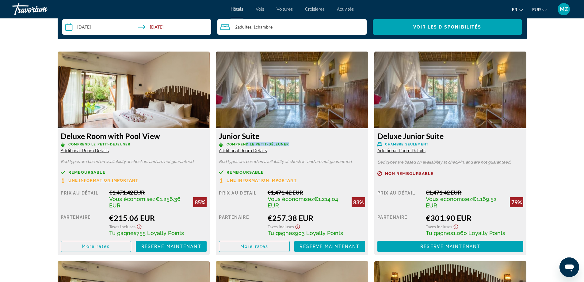
drag, startPoint x: 248, startPoint y: 143, endPoint x: 299, endPoint y: 143, distance: 50.9
click at [299, 143] on p "Comprend le petit-déjeuner" at bounding box center [292, 144] width 146 height 5
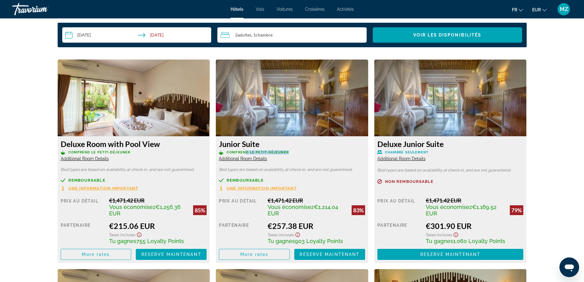
scroll to position [786, 0]
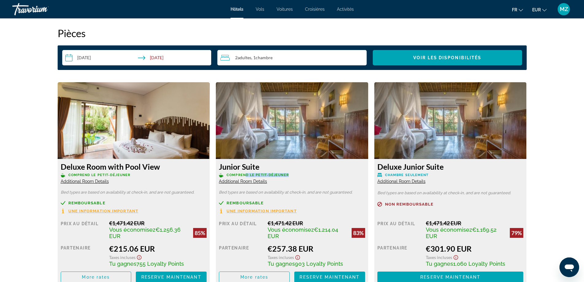
drag, startPoint x: 266, startPoint y: 222, endPoint x: 311, endPoint y: 221, distance: 44.8
click at [311, 221] on div "Prix au détail €1,471.42 EUR Vous économisez €1,214.04 EUR 83% quand vous échan…" at bounding box center [292, 251] width 146 height 63
click at [310, 221] on div "€1,471.42 EUR" at bounding box center [317, 223] width 98 height 7
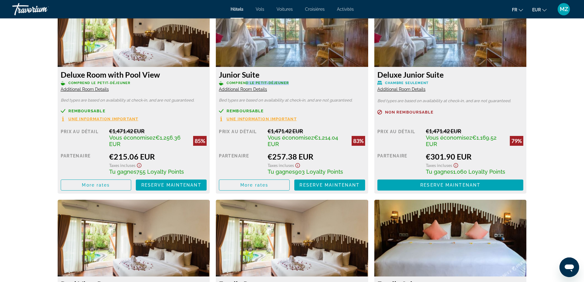
scroll to position [847, 0]
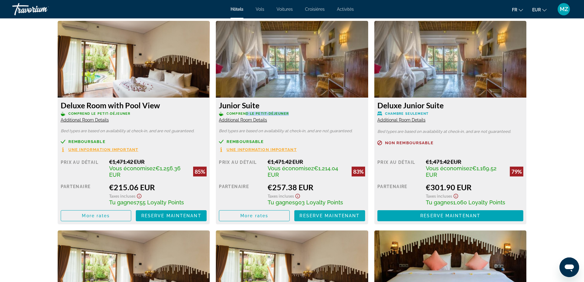
click at [315, 217] on span "Reserve maintenant" at bounding box center [330, 215] width 60 height 5
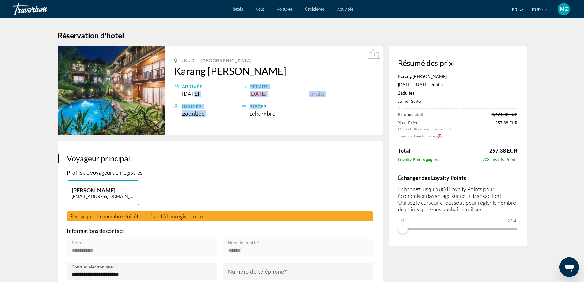
drag, startPoint x: 193, startPoint y: 94, endPoint x: 271, endPoint y: 90, distance: 78.6
click at [262, 97] on div "Arrivée [DATE] Départ [DATE] 7 nuit nuits" at bounding box center [273, 90] width 199 height 14
click at [300, 144] on div "**********" at bounding box center [220, 256] width 325 height 230
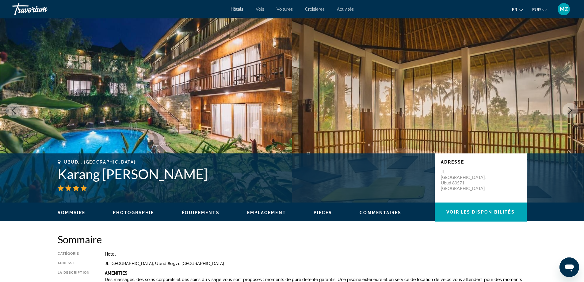
click at [388, 86] on img "Main content" at bounding box center [438, 110] width 292 height 184
click at [569, 112] on icon "Next image" at bounding box center [570, 110] width 7 height 7
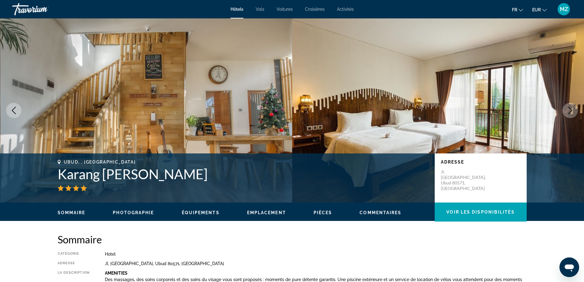
click at [573, 110] on icon "Next image" at bounding box center [570, 110] width 7 height 7
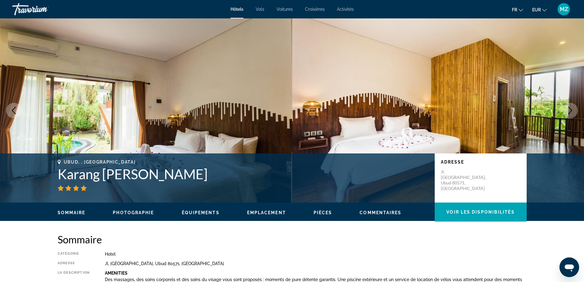
click at [572, 110] on icon "Next image" at bounding box center [570, 110] width 7 height 7
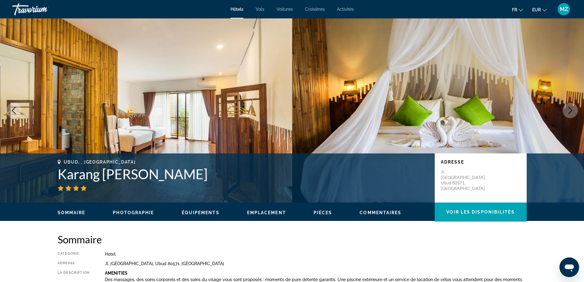
click at [569, 111] on icon "Next image" at bounding box center [570, 110] width 7 height 7
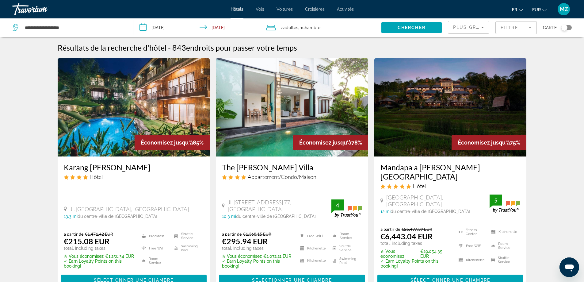
click at [270, 124] on img "Main content" at bounding box center [292, 107] width 152 height 98
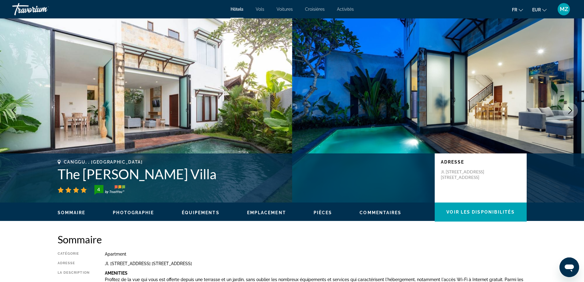
click at [569, 107] on icon "Next image" at bounding box center [571, 110] width 4 height 7
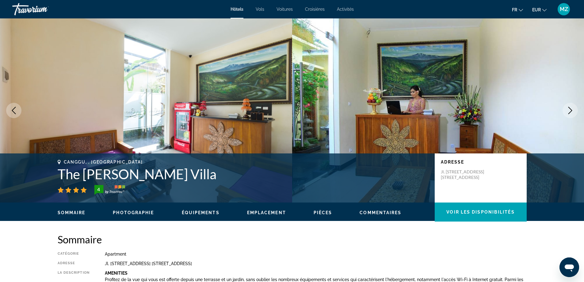
click at [569, 113] on icon "Next image" at bounding box center [570, 110] width 7 height 7
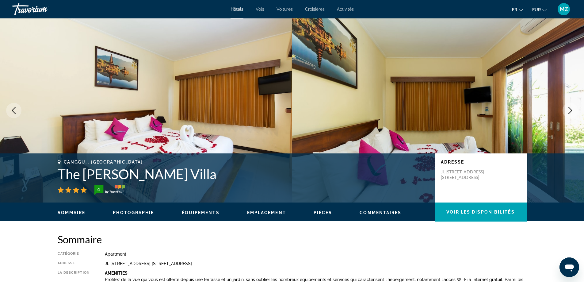
click at [571, 113] on icon "Next image" at bounding box center [570, 110] width 7 height 7
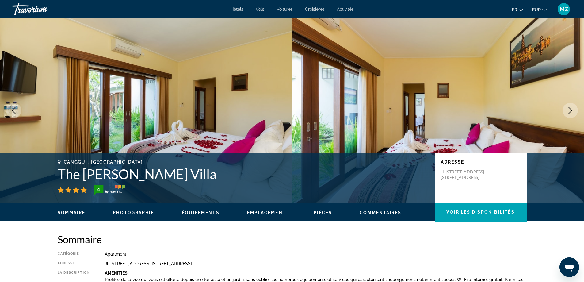
click at [571, 113] on icon "Next image" at bounding box center [570, 110] width 7 height 7
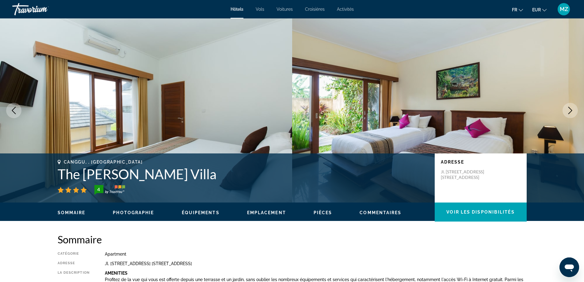
click at [571, 113] on icon "Next image" at bounding box center [570, 110] width 7 height 7
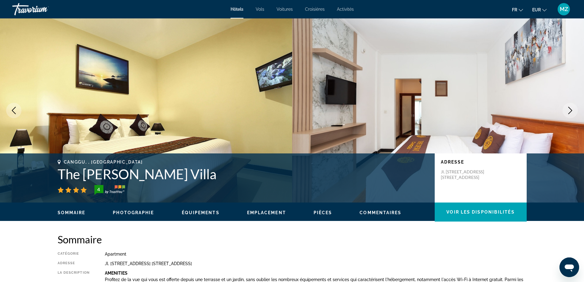
click at [568, 111] on icon "Next image" at bounding box center [570, 110] width 7 height 7
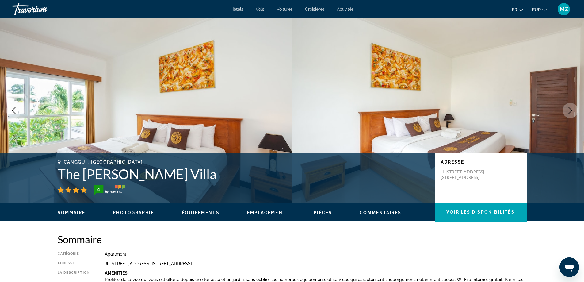
click at [569, 109] on icon "Next image" at bounding box center [570, 110] width 7 height 7
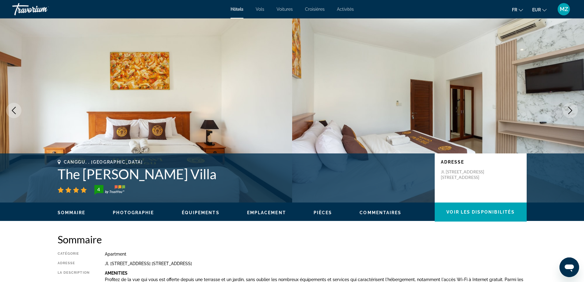
click at [569, 109] on icon "Next image" at bounding box center [570, 110] width 7 height 7
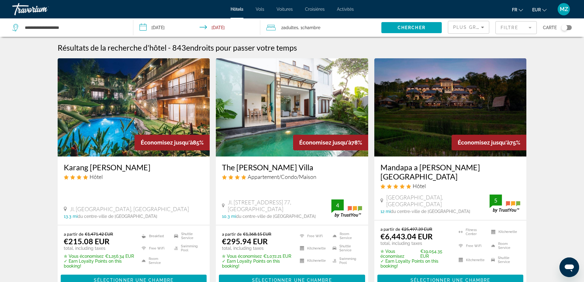
click at [421, 121] on img "Main content" at bounding box center [451, 107] width 152 height 98
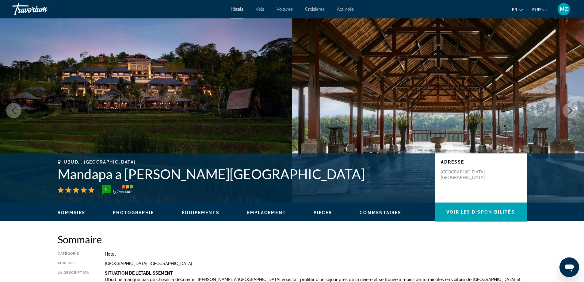
click at [572, 108] on icon "Next image" at bounding box center [570, 110] width 7 height 7
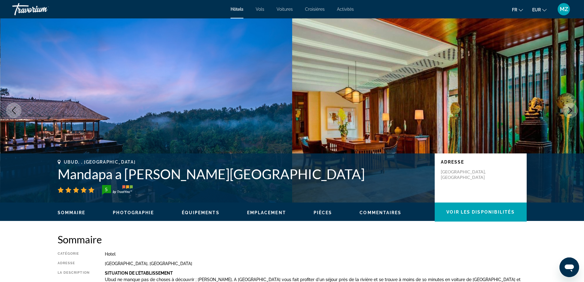
click at [573, 107] on icon "Next image" at bounding box center [570, 110] width 7 height 7
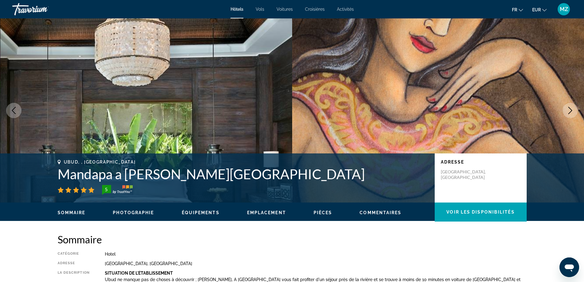
click at [573, 107] on icon "Next image" at bounding box center [570, 110] width 7 height 7
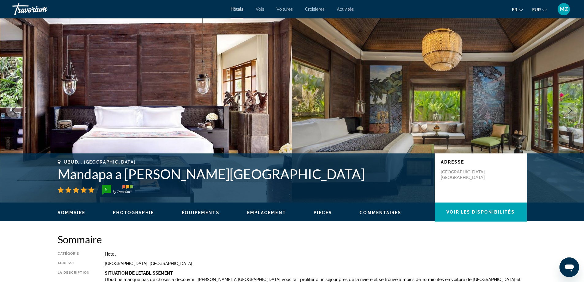
click at [573, 107] on icon "Next image" at bounding box center [570, 110] width 7 height 7
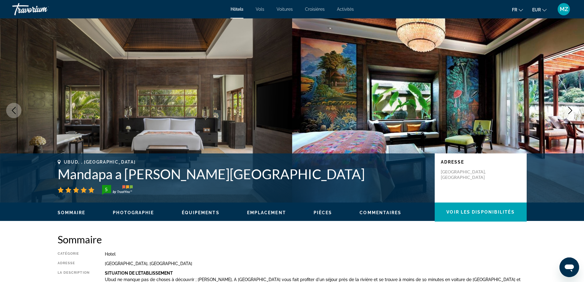
click at [568, 108] on icon "Next image" at bounding box center [570, 110] width 7 height 7
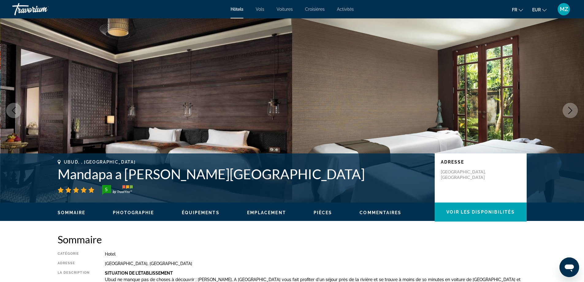
click at [568, 108] on icon "Next image" at bounding box center [570, 110] width 7 height 7
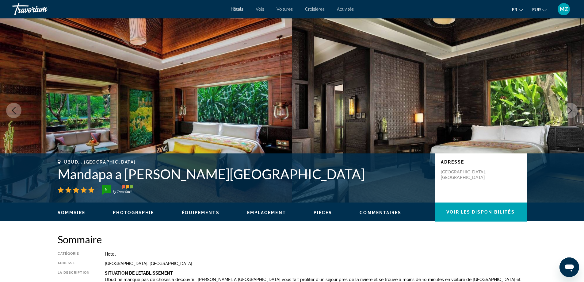
click at [568, 108] on icon "Next image" at bounding box center [570, 110] width 7 height 7
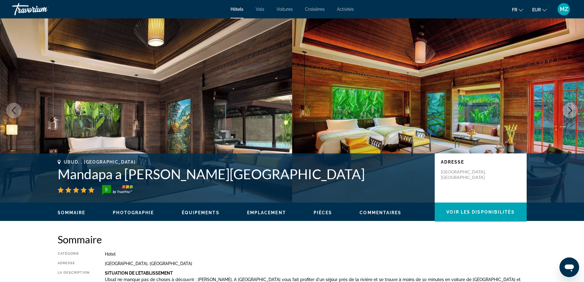
click at [568, 108] on icon "Next image" at bounding box center [570, 110] width 7 height 7
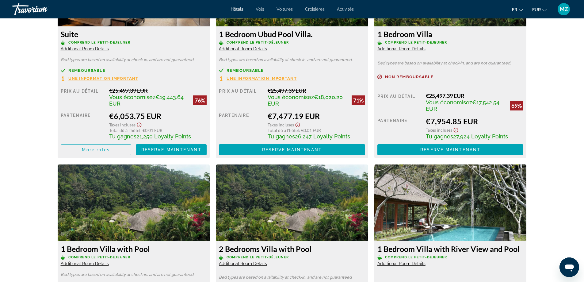
scroll to position [982, 0]
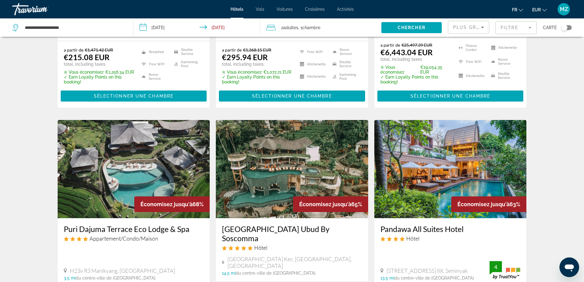
scroll to position [215, 0]
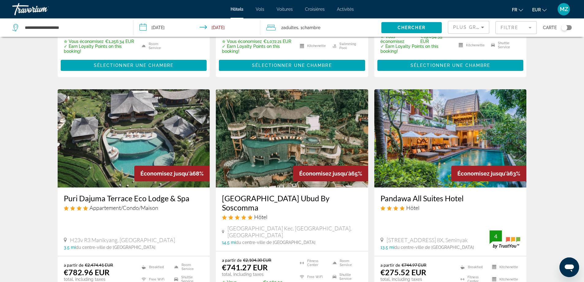
click at [451, 149] on img "Main content" at bounding box center [451, 138] width 152 height 98
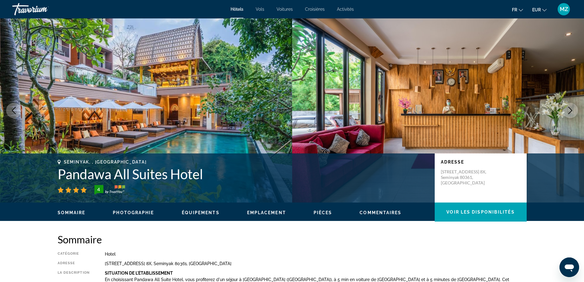
click at [572, 109] on icon "Next image" at bounding box center [570, 110] width 7 height 7
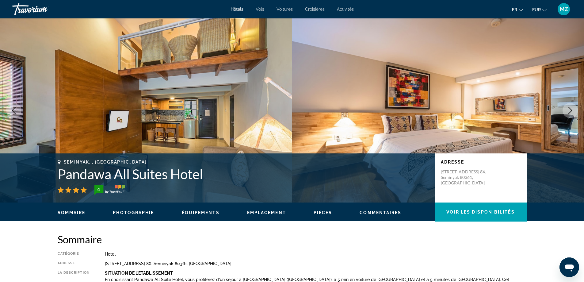
click at [572, 109] on icon "Next image" at bounding box center [570, 110] width 7 height 7
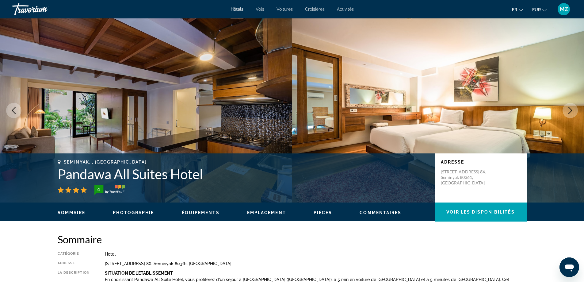
click at [572, 109] on icon "Next image" at bounding box center [570, 110] width 7 height 7
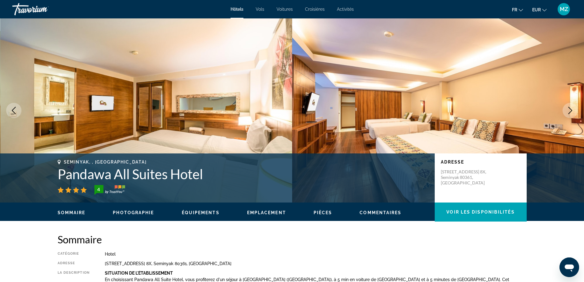
click at [572, 108] on icon "Next image" at bounding box center [570, 110] width 7 height 7
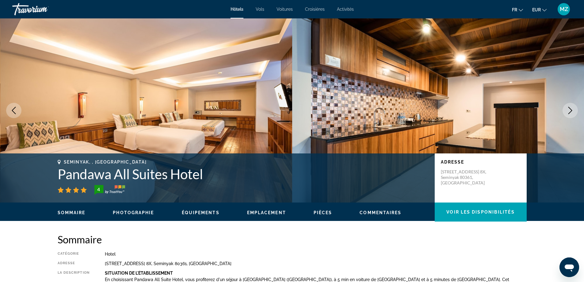
click at [572, 108] on icon "Next image" at bounding box center [570, 110] width 7 height 7
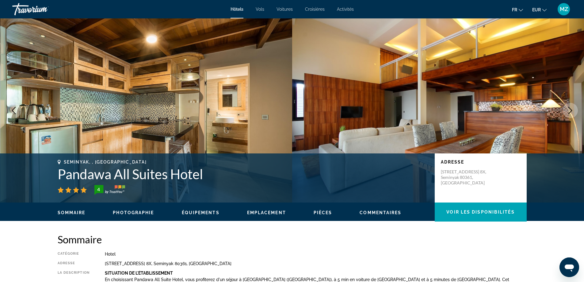
click at [572, 108] on icon "Next image" at bounding box center [570, 110] width 7 height 7
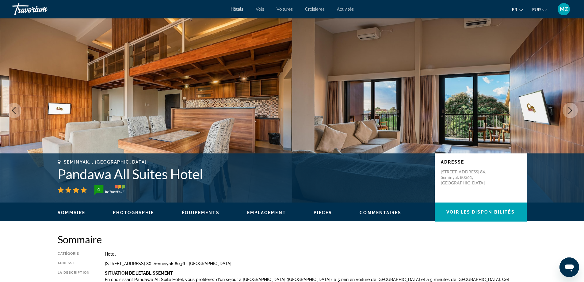
click at [572, 108] on icon "Next image" at bounding box center [570, 110] width 7 height 7
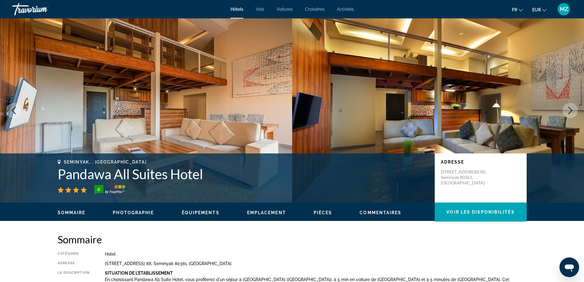
click at [570, 108] on icon "Next image" at bounding box center [571, 110] width 4 height 7
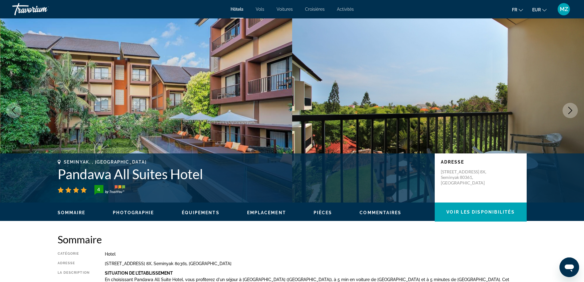
click at [570, 108] on icon "Next image" at bounding box center [571, 110] width 4 height 7
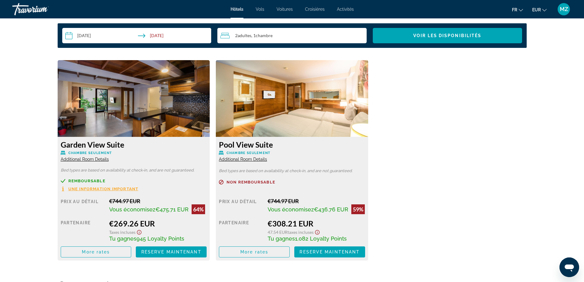
scroll to position [797, 0]
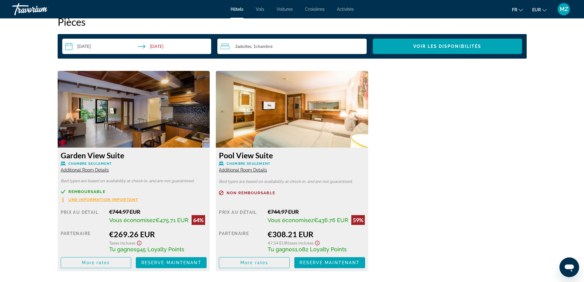
click at [287, 119] on img "Main content" at bounding box center [292, 109] width 152 height 77
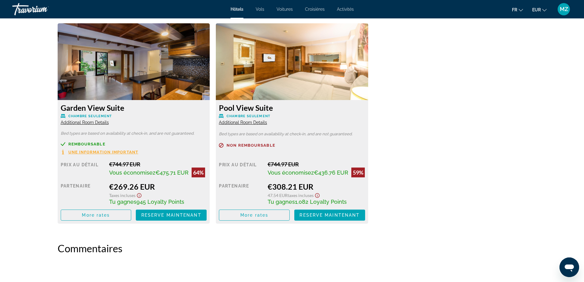
scroll to position [859, 0]
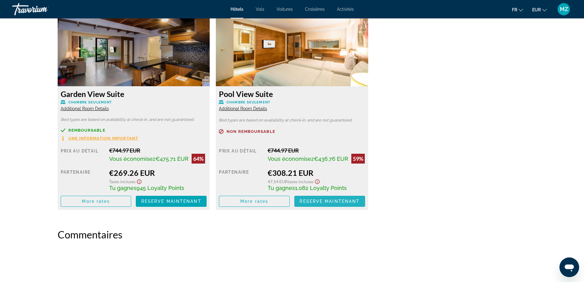
click at [317, 202] on span "Reserve maintenant" at bounding box center [330, 201] width 60 height 5
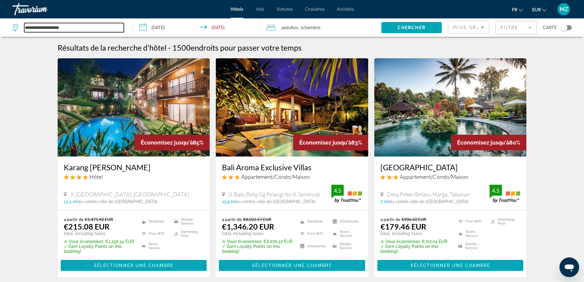
drag, startPoint x: 75, startPoint y: 27, endPoint x: 4, endPoint y: 0, distance: 76.3
click at [0, 25] on app-destination-search "**********" at bounding box center [66, 27] width 133 height 18
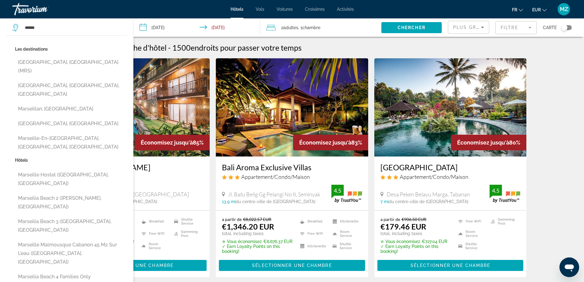
click at [39, 63] on button "[GEOGRAPHIC_DATA], [GEOGRAPHIC_DATA] (MRS)" at bounding box center [71, 66] width 112 height 20
type input "**********"
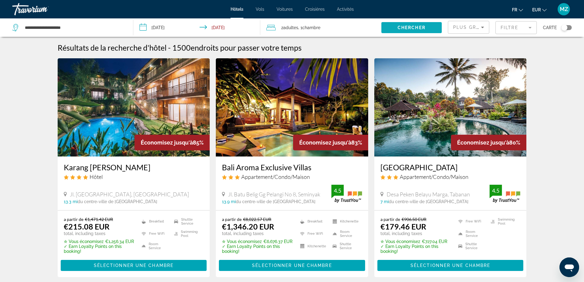
click at [401, 29] on span "Chercher" at bounding box center [412, 27] width 28 height 5
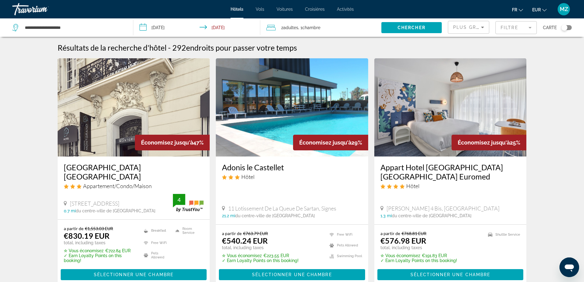
click at [274, 28] on icon "Travelers: 2 adults, 0 children" at bounding box center [271, 27] width 9 height 7
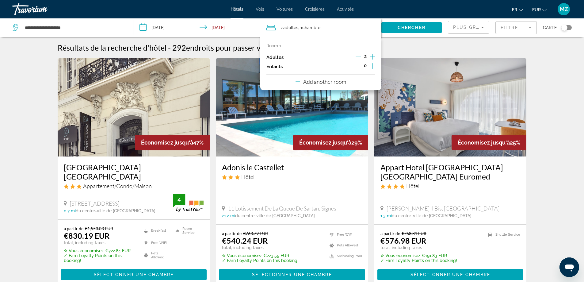
click at [372, 67] on icon "Increment children" at bounding box center [373, 65] width 6 height 7
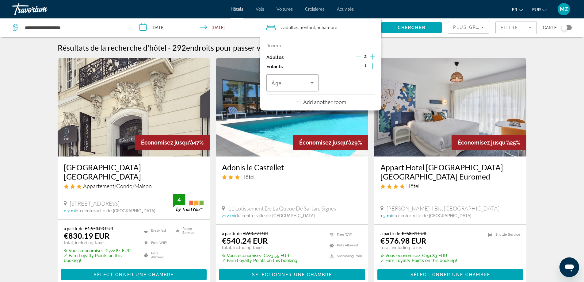
click at [372, 67] on icon "Increment children" at bounding box center [373, 65] width 6 height 7
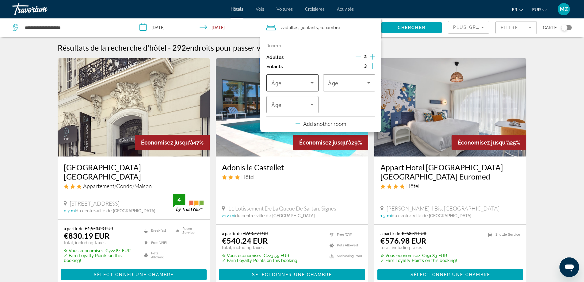
click at [298, 84] on span "Travelers: 2 adults, 3 children" at bounding box center [290, 82] width 39 height 7
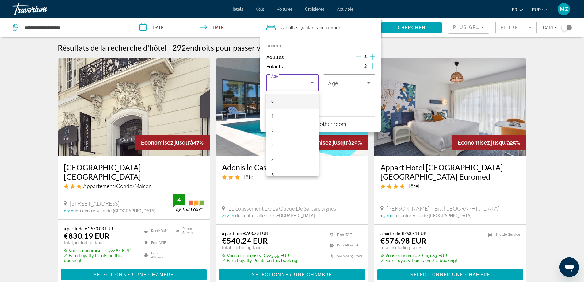
click at [546, 140] on div at bounding box center [292, 141] width 584 height 282
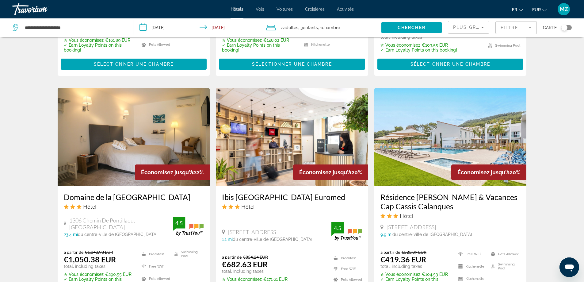
scroll to position [491, 0]
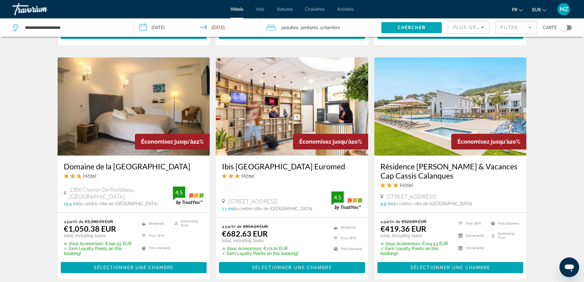
click at [454, 108] on img "Main content" at bounding box center [451, 106] width 152 height 98
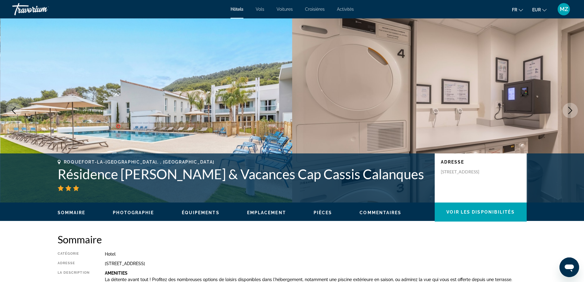
click at [571, 111] on icon "Next image" at bounding box center [570, 110] width 7 height 7
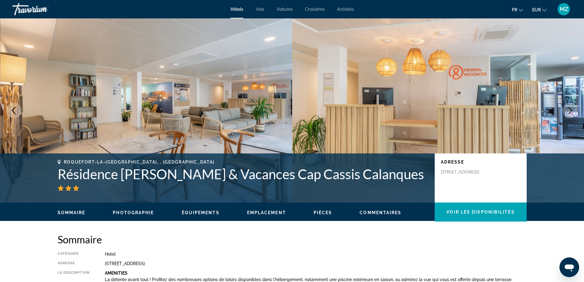
click at [571, 111] on icon "Next image" at bounding box center [570, 110] width 7 height 7
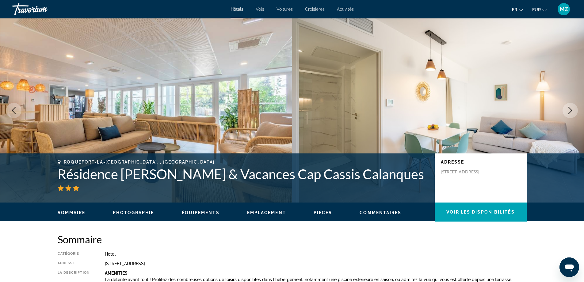
click at [571, 111] on icon "Next image" at bounding box center [570, 110] width 7 height 7
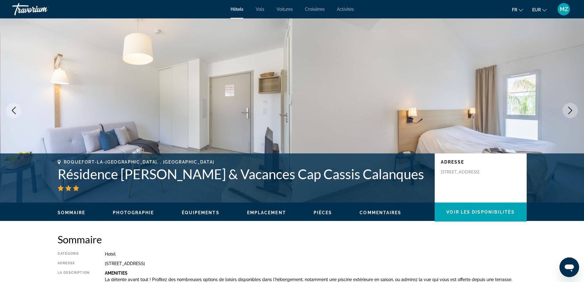
click at [571, 111] on icon "Next image" at bounding box center [570, 110] width 7 height 7
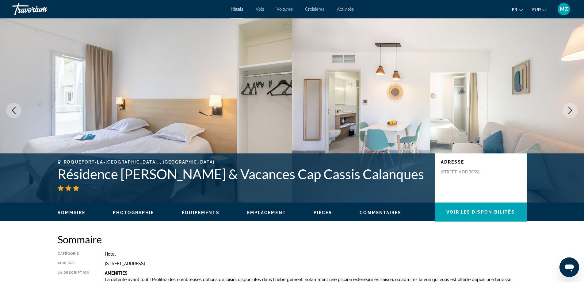
click at [571, 111] on icon "Next image" at bounding box center [570, 110] width 7 height 7
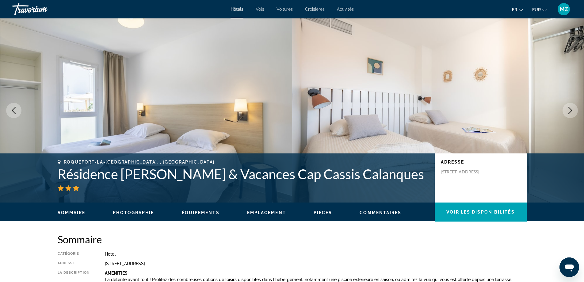
click at [571, 111] on icon "Next image" at bounding box center [570, 110] width 7 height 7
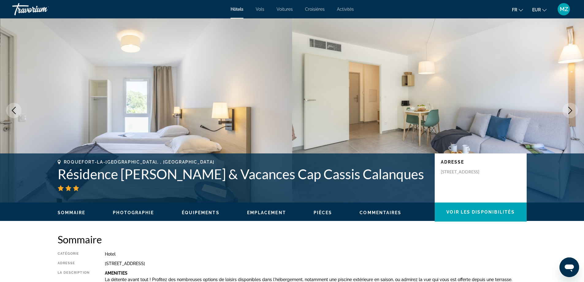
click at [571, 111] on icon "Next image" at bounding box center [570, 110] width 7 height 7
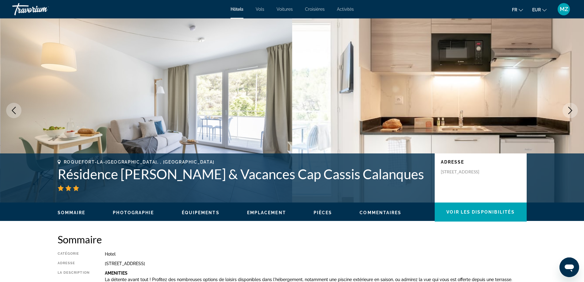
click at [571, 111] on icon "Next image" at bounding box center [570, 110] width 7 height 7
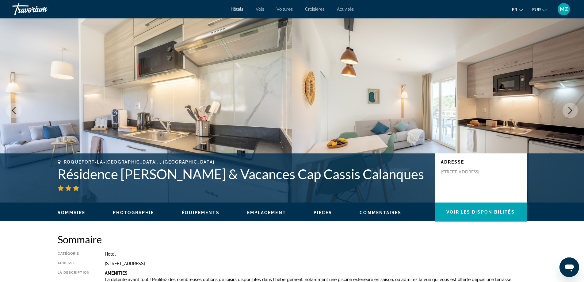
click at [571, 111] on icon "Next image" at bounding box center [570, 110] width 7 height 7
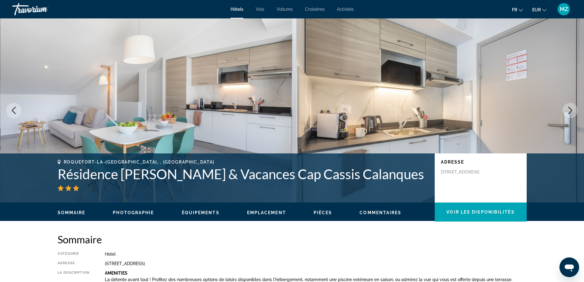
click at [571, 111] on icon "Next image" at bounding box center [570, 110] width 7 height 7
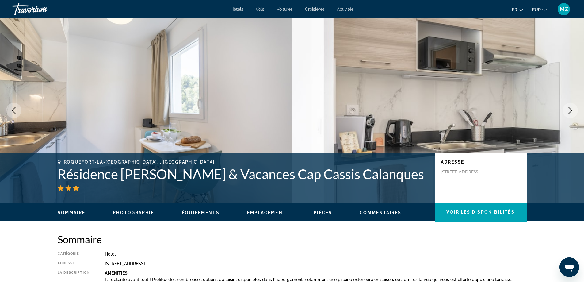
click at [571, 111] on icon "Next image" at bounding box center [570, 110] width 7 height 7
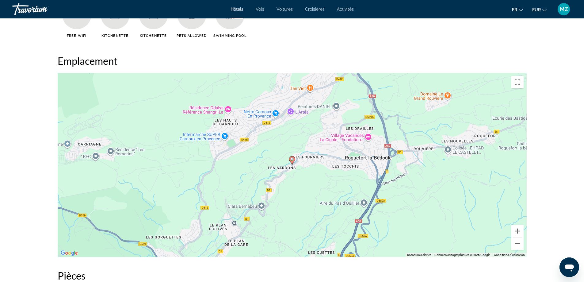
scroll to position [583, 0]
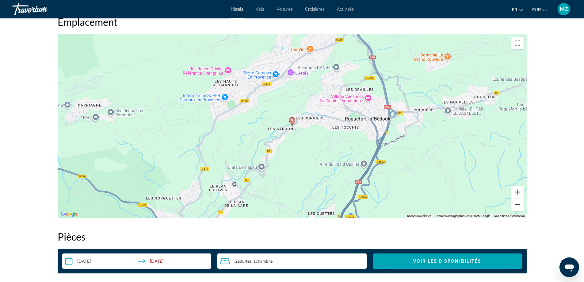
click at [519, 206] on button "Zoom arrière" at bounding box center [518, 204] width 12 height 12
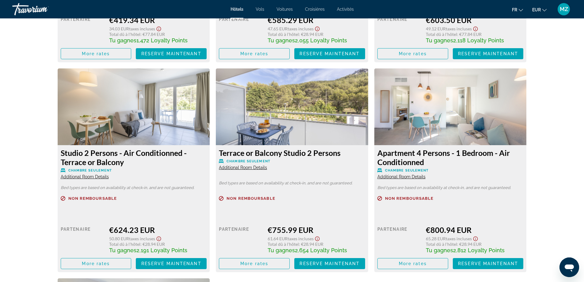
scroll to position [1166, 0]
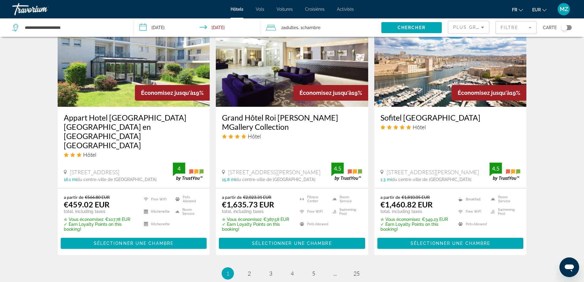
scroll to position [797, 0]
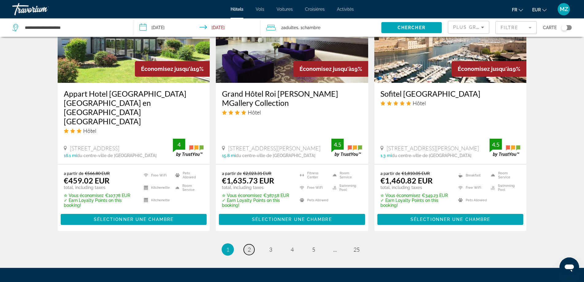
click at [252, 244] on link "page 2" at bounding box center [249, 249] width 11 height 11
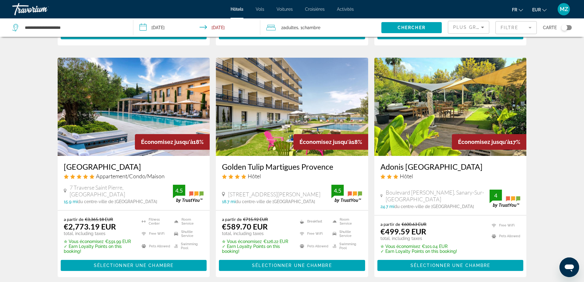
scroll to position [245, 0]
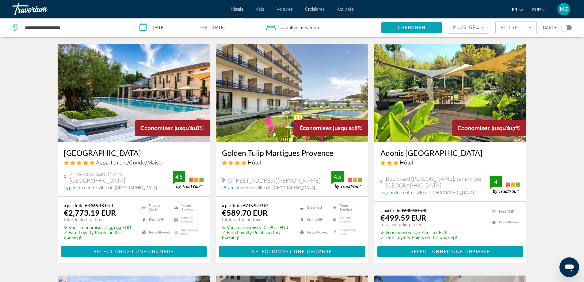
click at [425, 75] on img "Main content" at bounding box center [451, 93] width 152 height 98
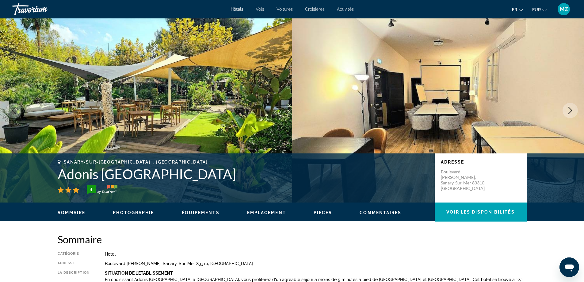
click at [570, 112] on icon "Next image" at bounding box center [570, 110] width 7 height 7
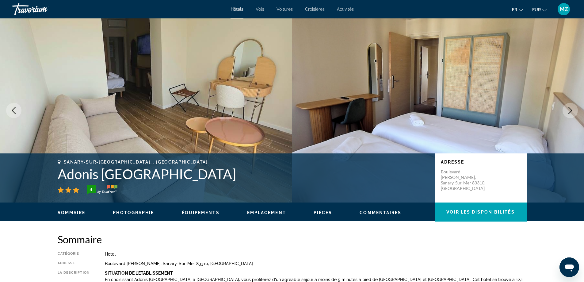
click at [570, 112] on icon "Next image" at bounding box center [570, 110] width 7 height 7
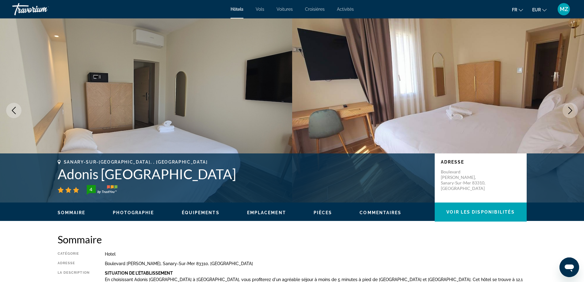
click at [570, 112] on icon "Next image" at bounding box center [570, 110] width 7 height 7
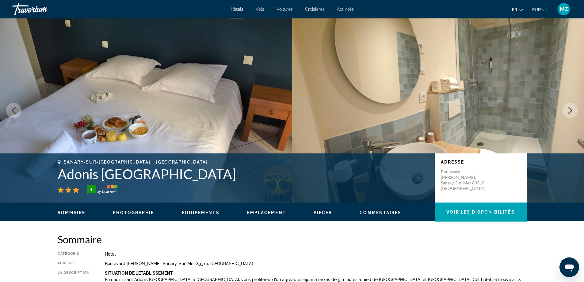
click at [570, 112] on icon "Next image" at bounding box center [570, 110] width 7 height 7
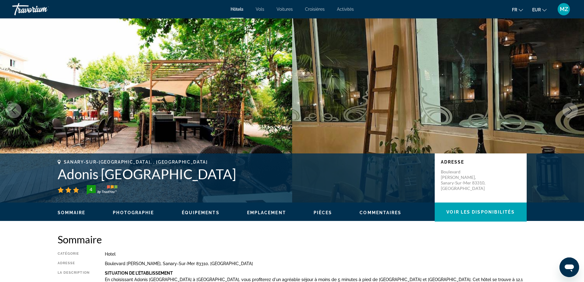
click at [570, 112] on icon "Next image" at bounding box center [570, 110] width 7 height 7
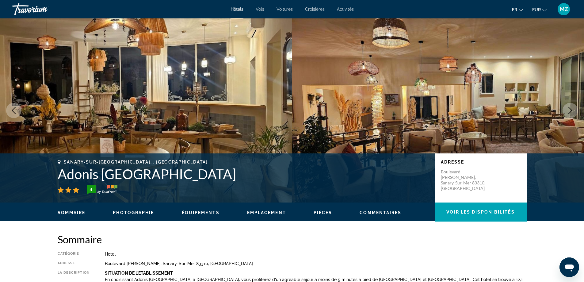
click at [570, 112] on icon "Next image" at bounding box center [570, 110] width 7 height 7
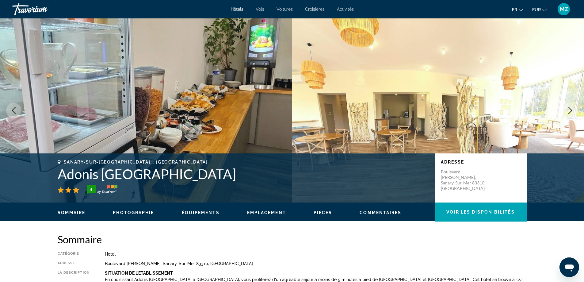
click at [570, 112] on icon "Next image" at bounding box center [570, 110] width 7 height 7
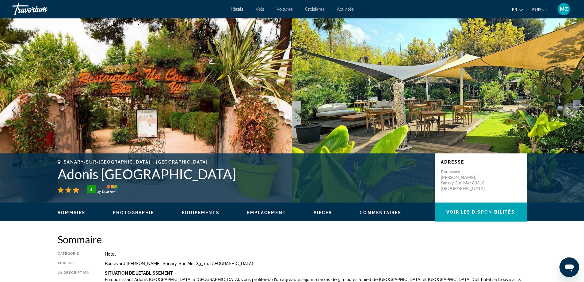
click at [570, 112] on icon "Next image" at bounding box center [570, 110] width 7 height 7
